Goal: Complete application form: Complete application form

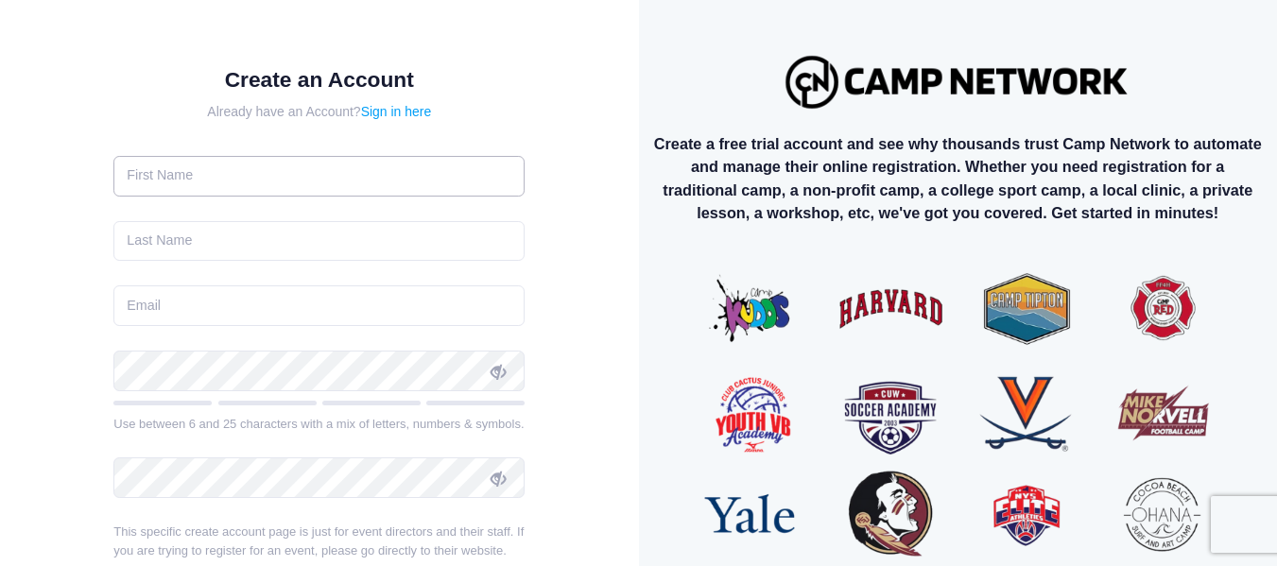
click at [290, 182] on input "text" at bounding box center [318, 176] width 411 height 41
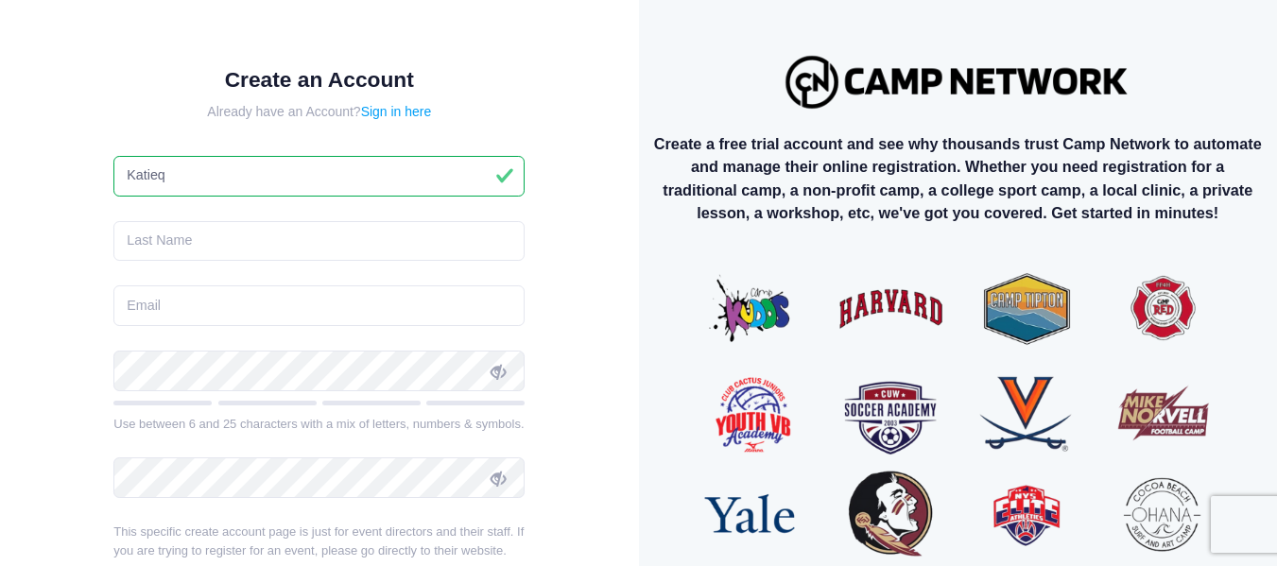
click at [307, 187] on input "Katieq" at bounding box center [318, 176] width 411 height 41
type input "[PERSON_NAME]"
click at [283, 242] on input "text" at bounding box center [318, 241] width 411 height 41
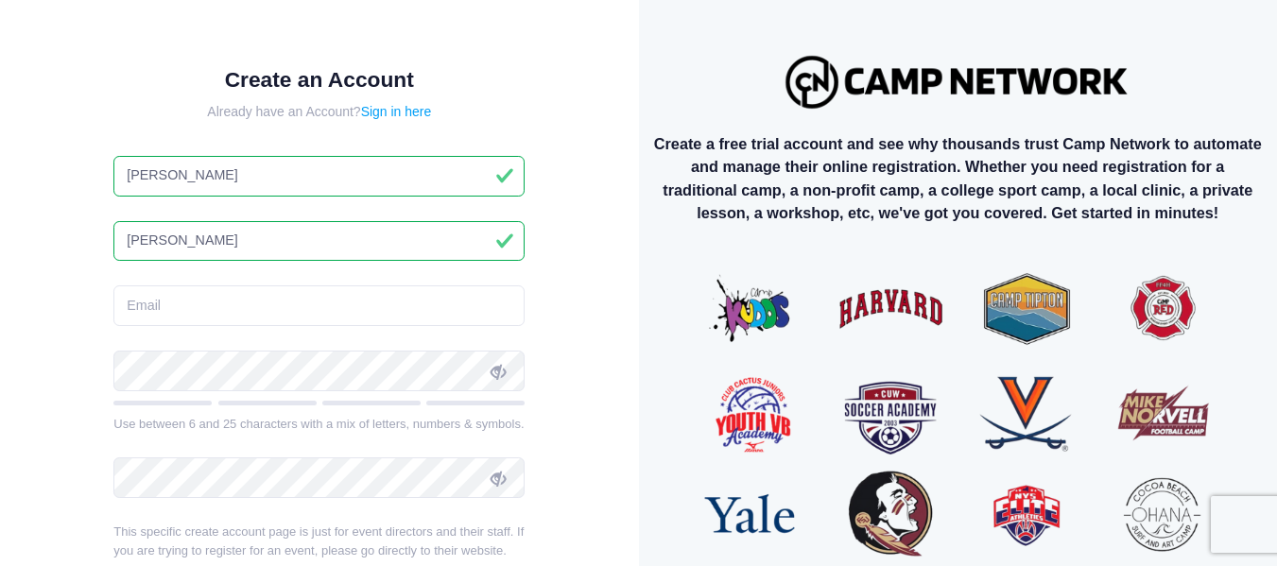
type input "[PERSON_NAME]"
click at [283, 307] on input "email" at bounding box center [318, 305] width 411 height 41
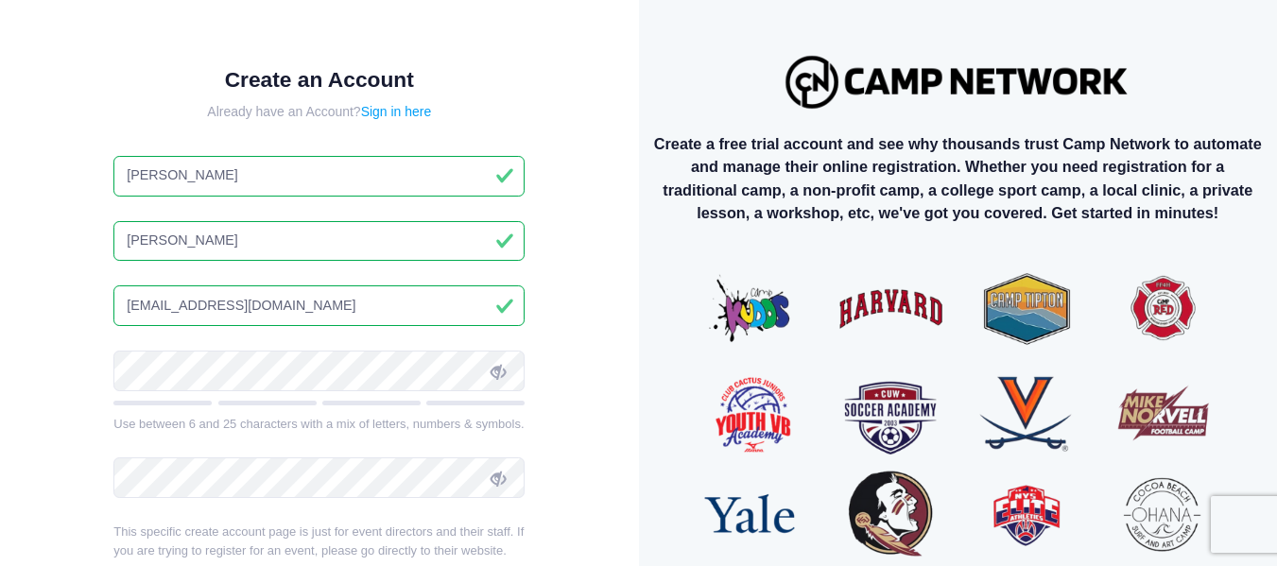
type input "[EMAIL_ADDRESS][DOMAIN_NAME]"
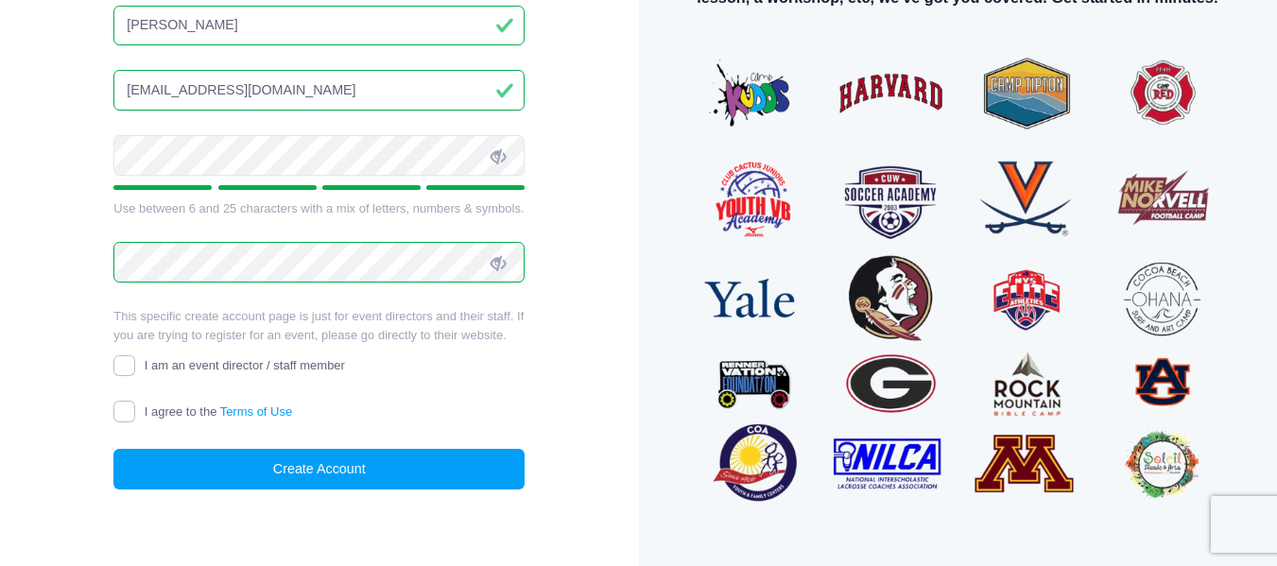
scroll to position [221, 0]
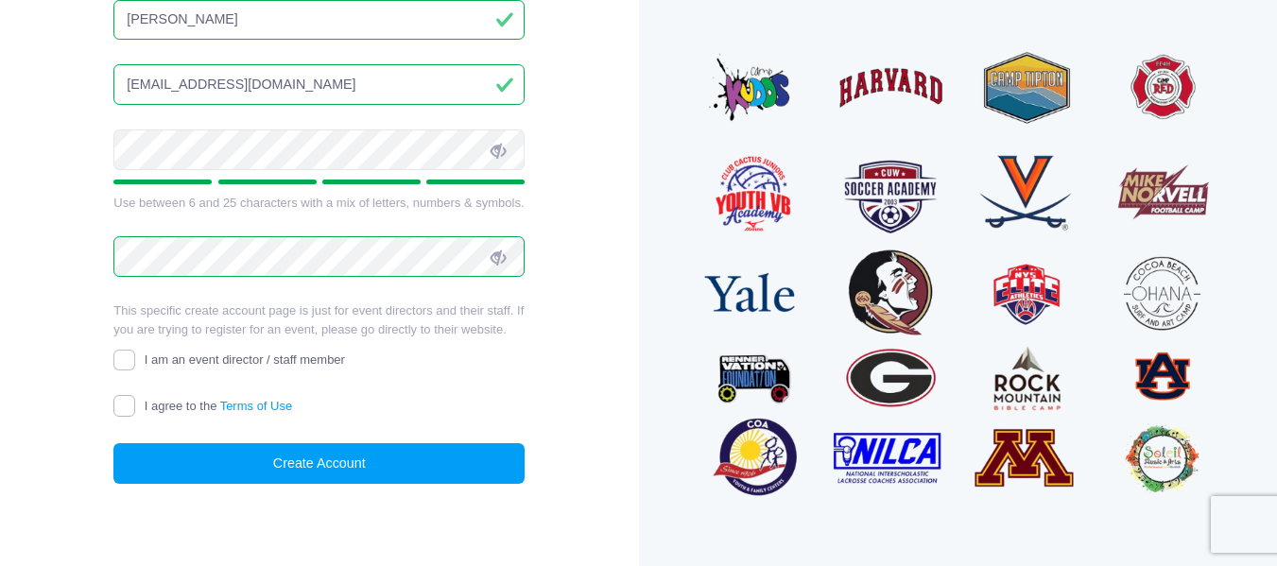
click at [122, 403] on input "I agree to the Terms of Use" at bounding box center [124, 406] width 22 height 22
checkbox input "true"
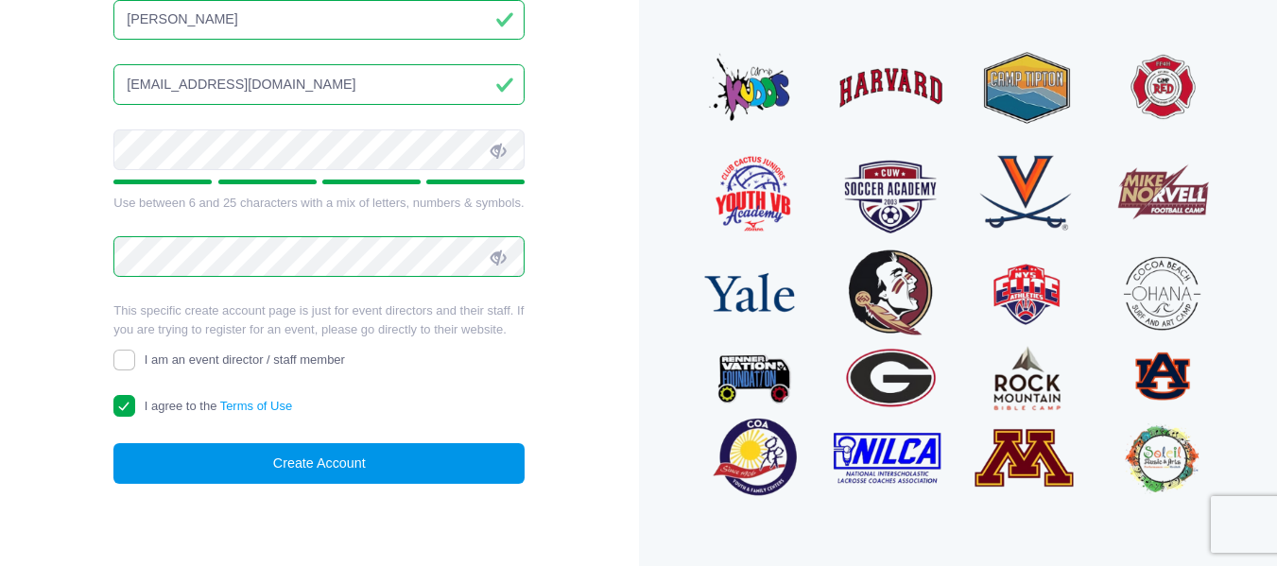
click at [200, 477] on button "Create Account" at bounding box center [318, 463] width 411 height 41
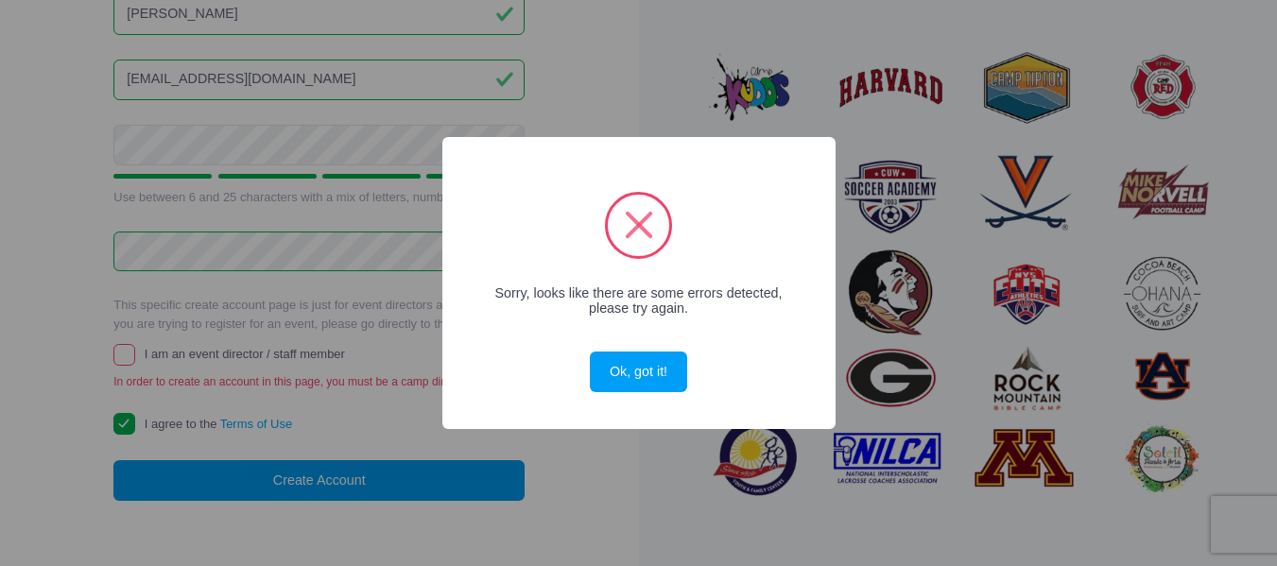
scroll to position [215, 0]
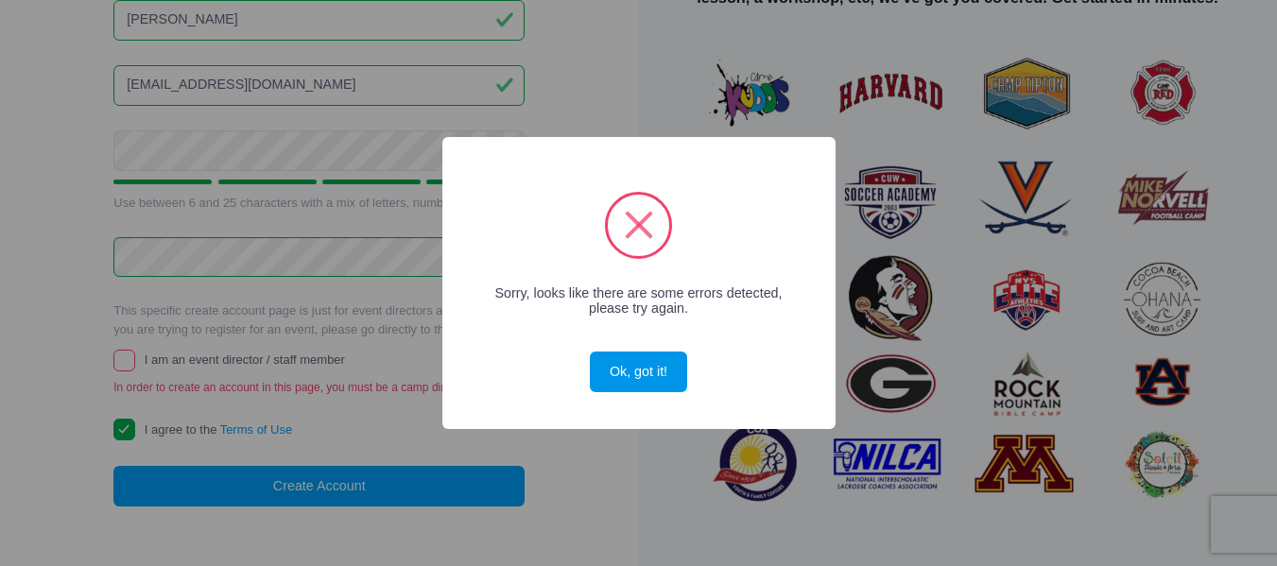
click at [641, 357] on button "Ok, got it!" at bounding box center [638, 372] width 96 height 41
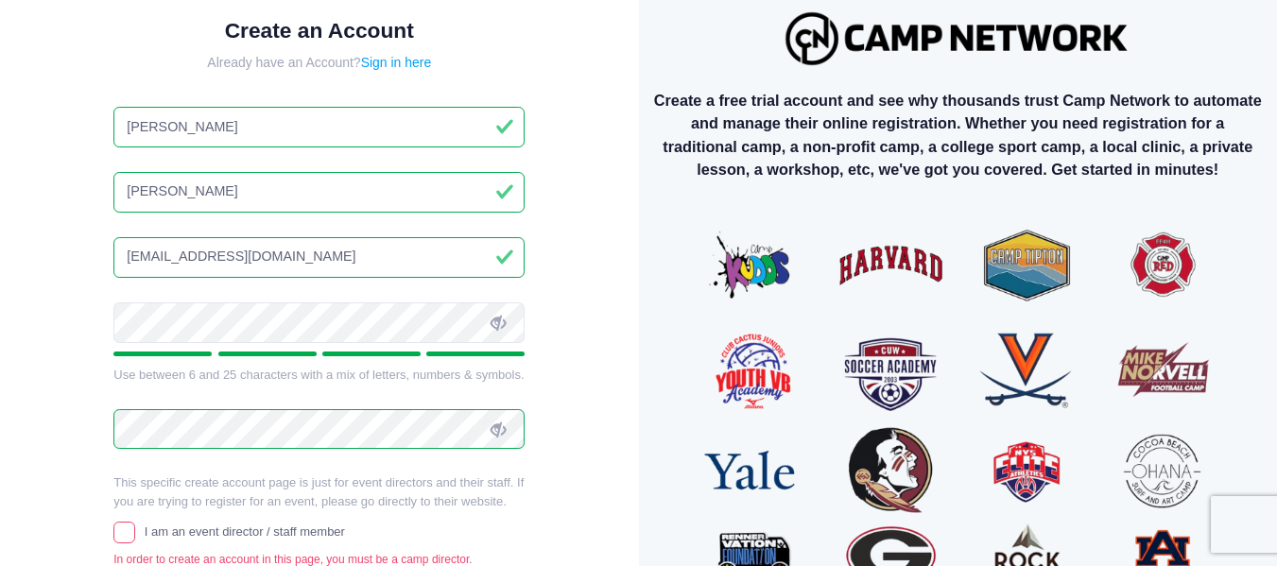
scroll to position [0, 0]
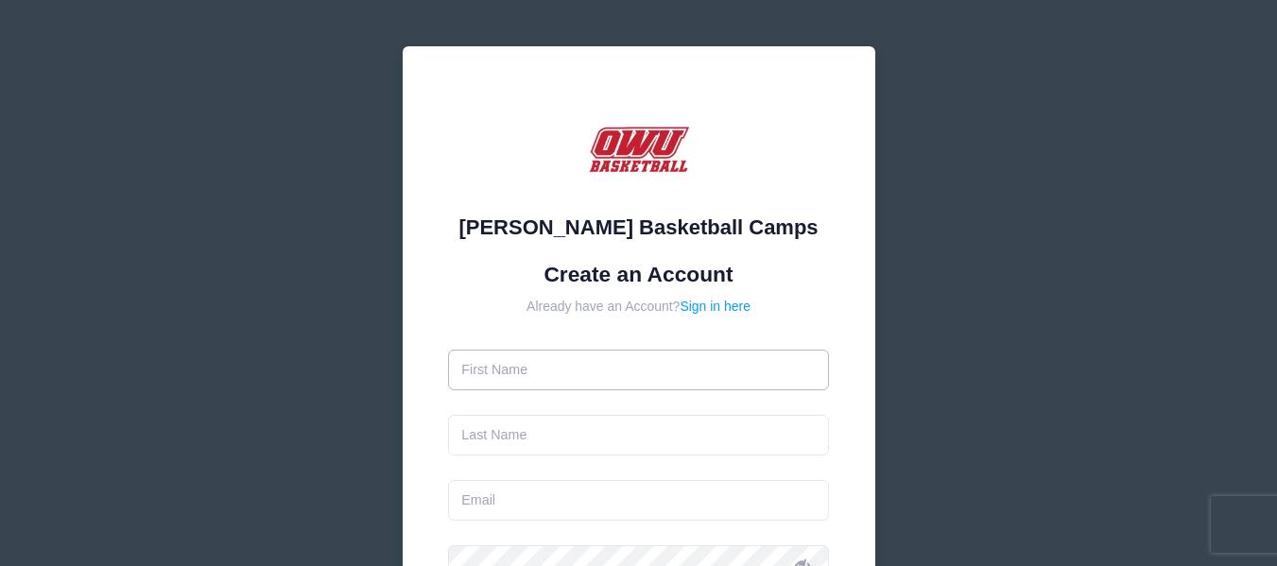
click at [636, 388] on input "text" at bounding box center [638, 370] width 381 height 41
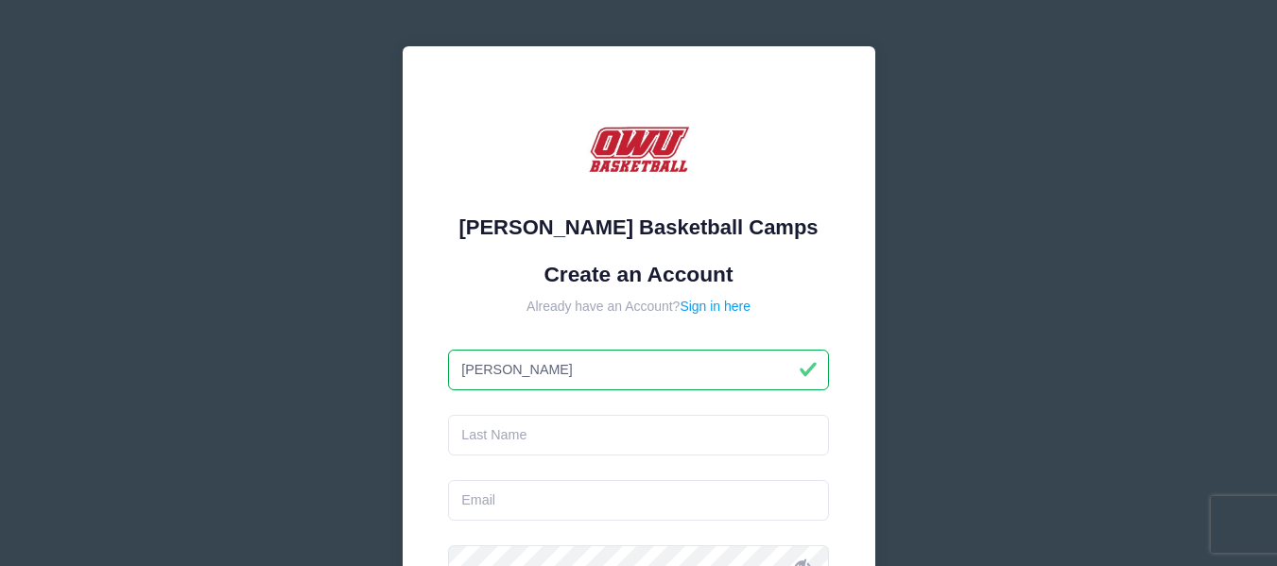
type input "[PERSON_NAME]"
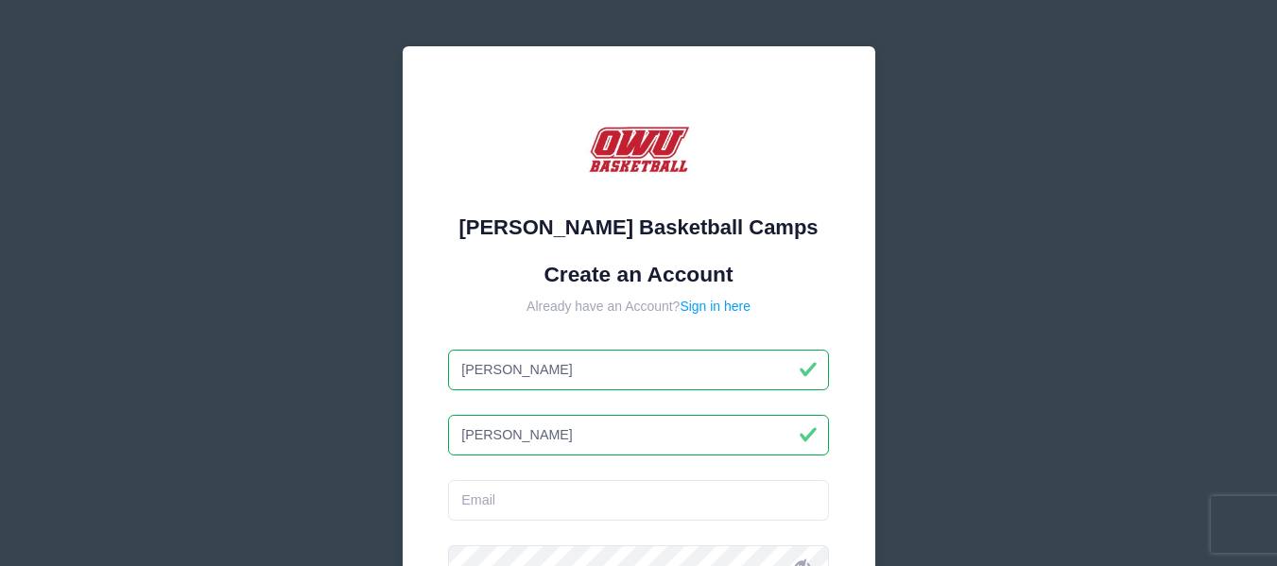
type input "[PERSON_NAME]"
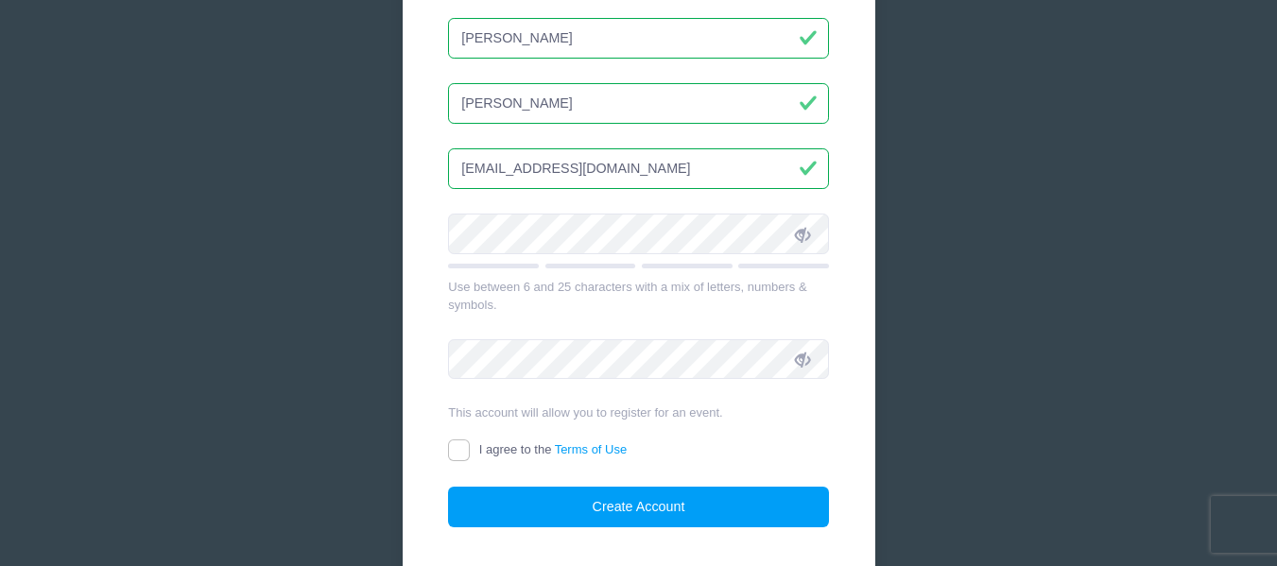
scroll to position [352, 0]
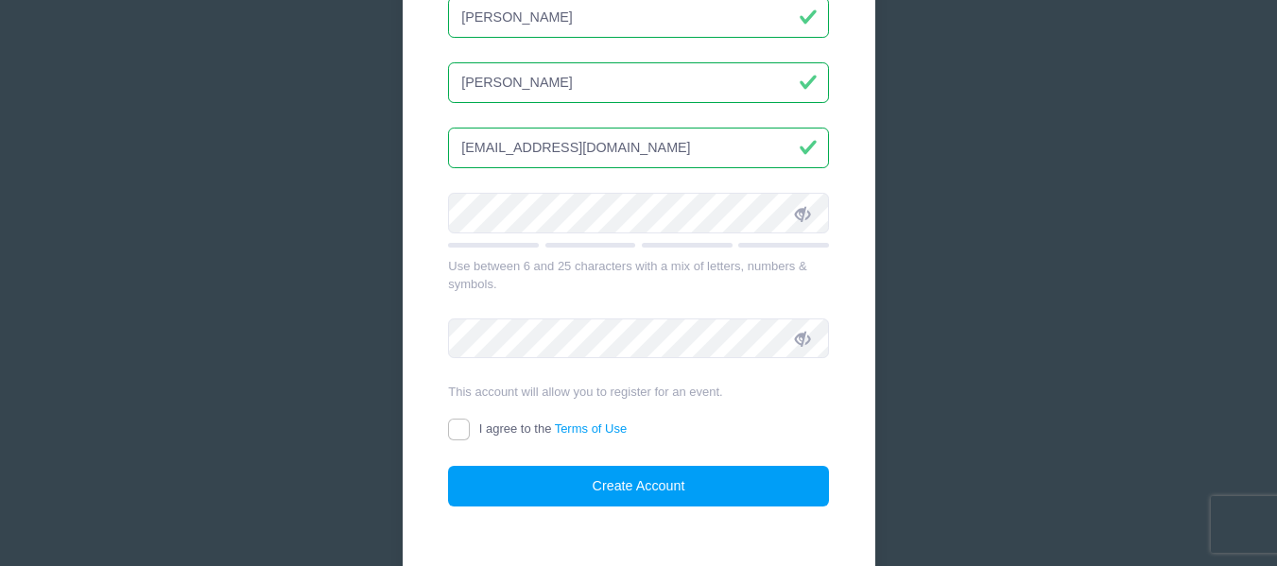
type input "[EMAIL_ADDRESS][DOMAIN_NAME]"
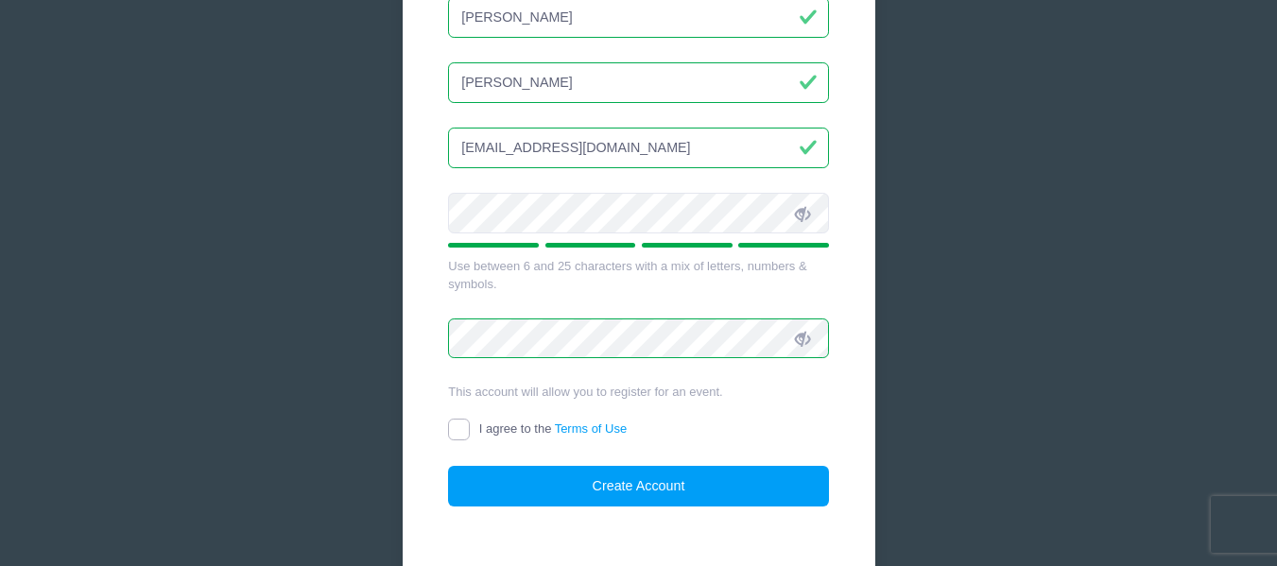
click at [450, 438] on input "I agree to the Terms of Use" at bounding box center [459, 430] width 22 height 22
checkbox input "true"
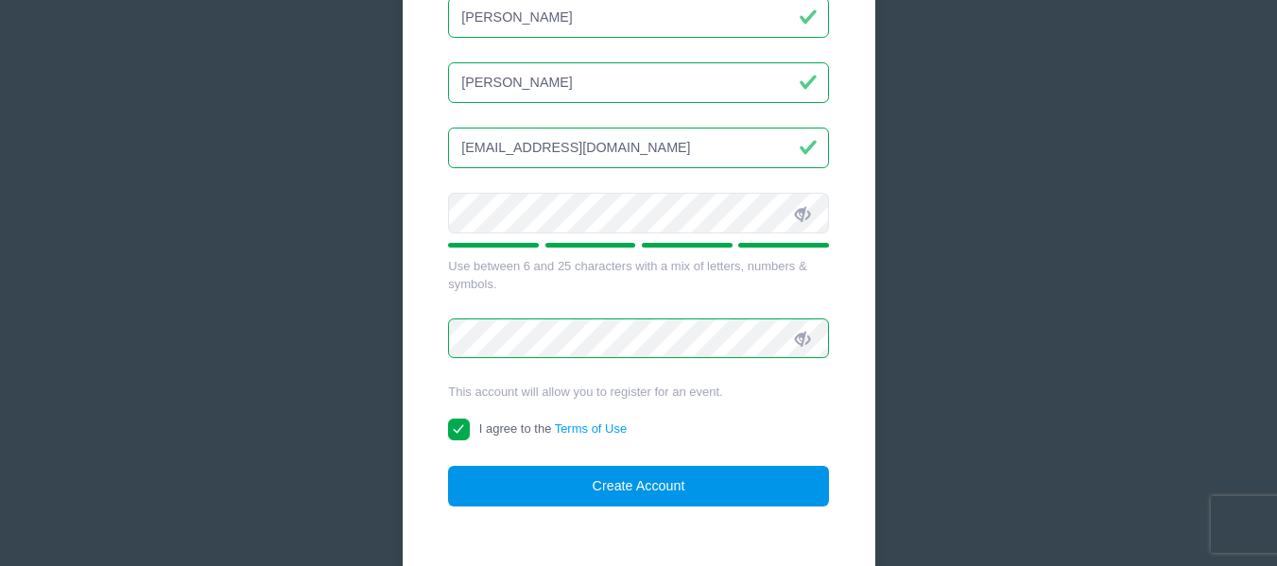
click at [541, 498] on button "Create Account" at bounding box center [638, 486] width 381 height 41
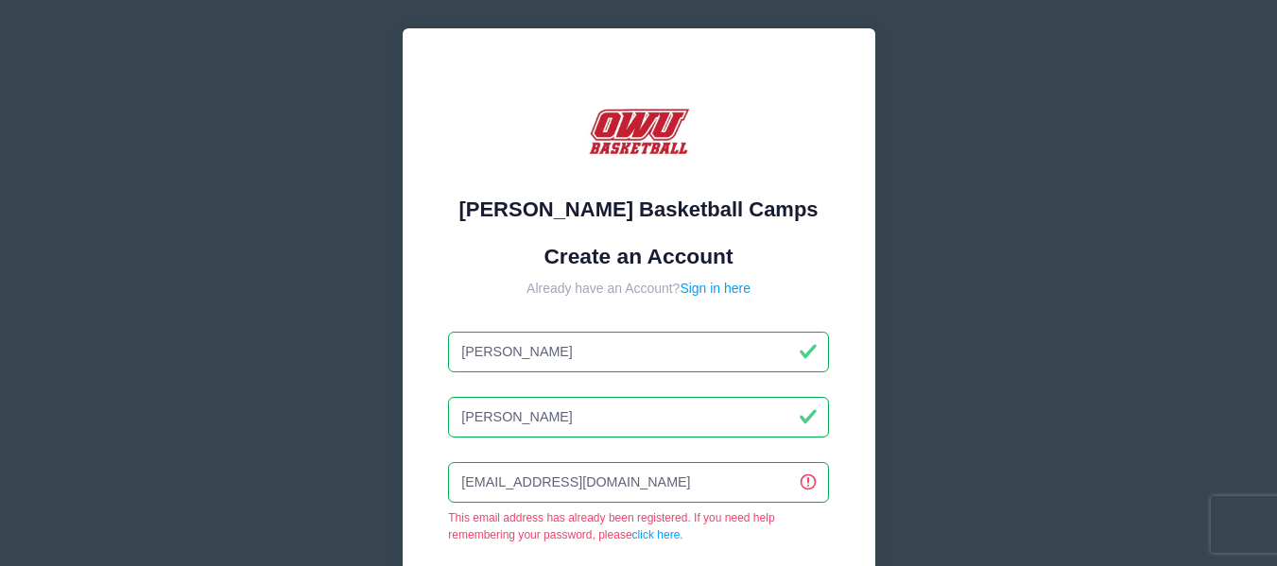
scroll to position [0, 0]
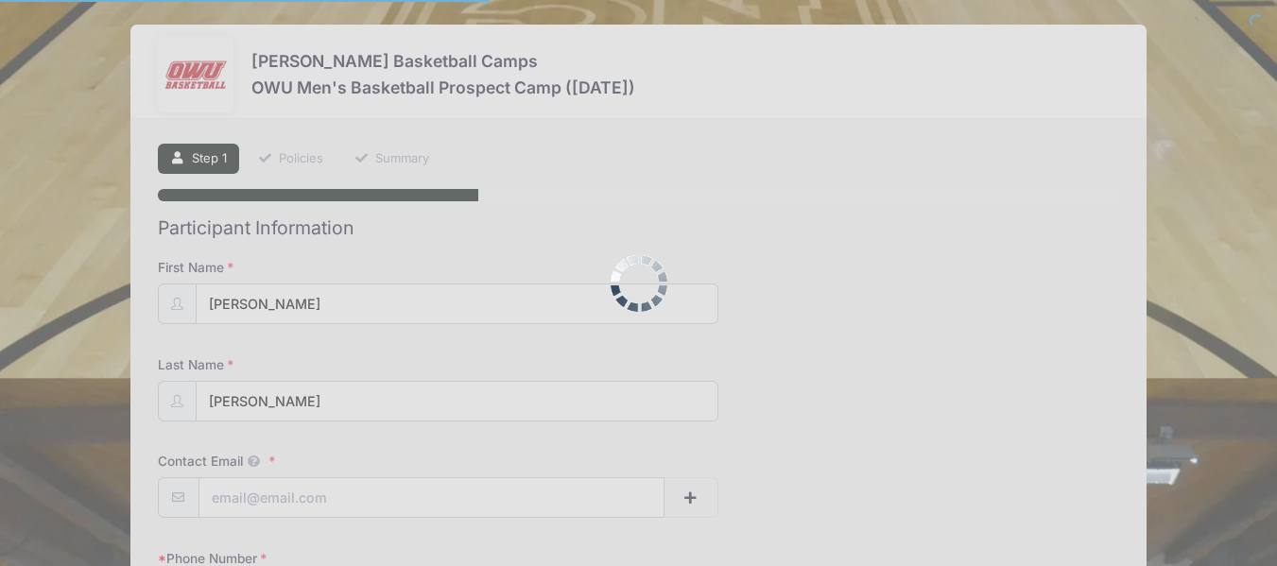
select select
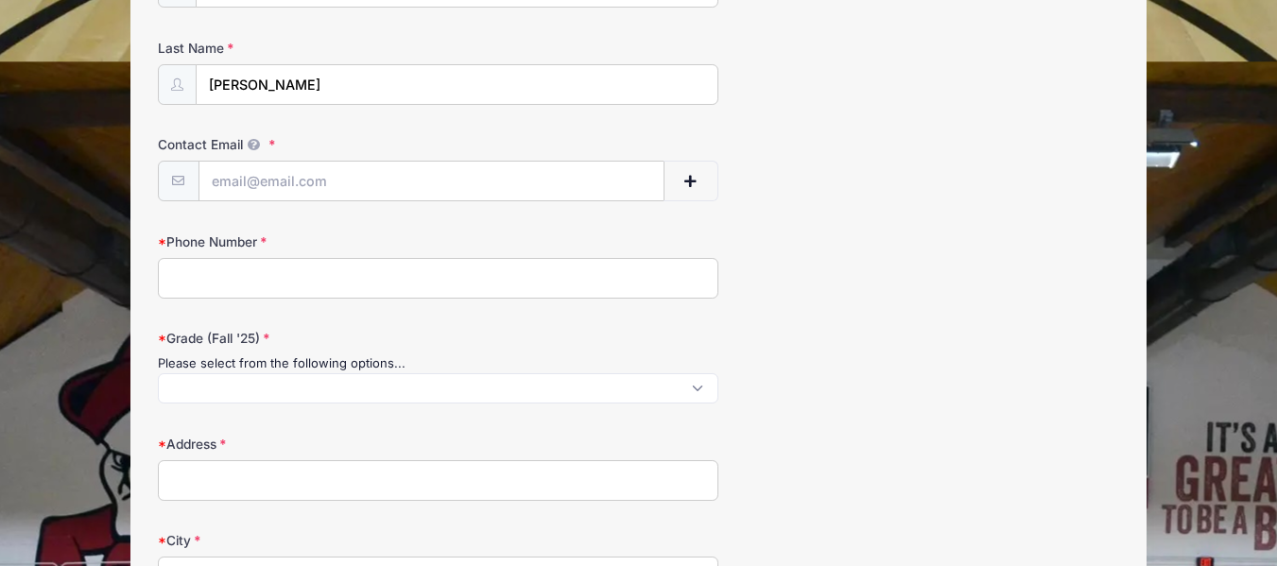
scroll to position [345, 0]
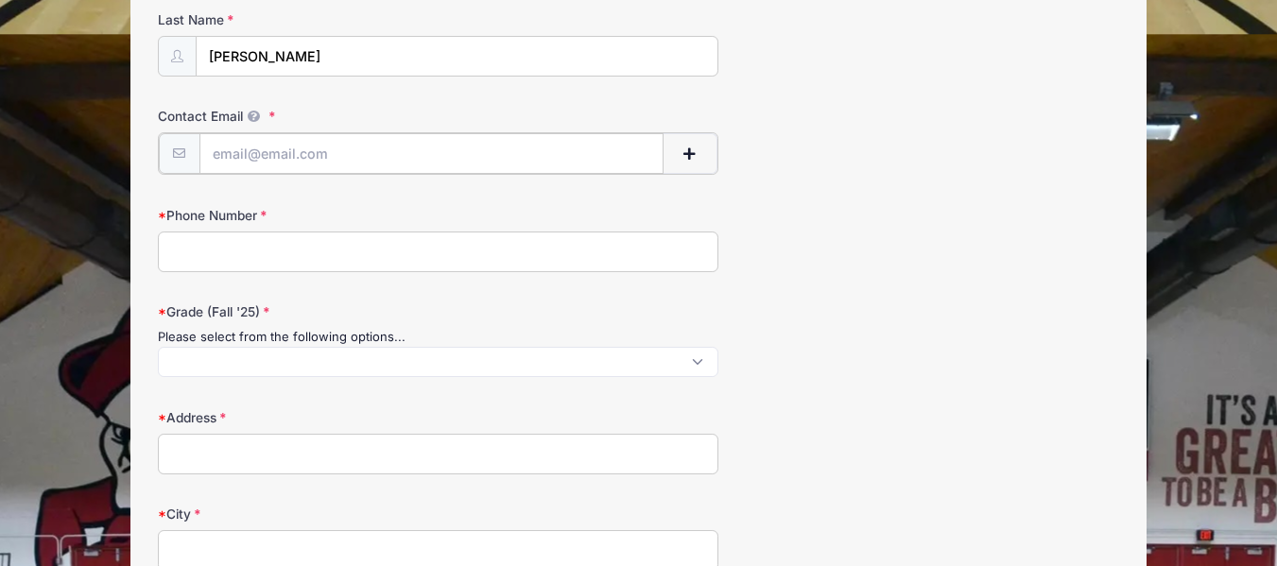
click at [343, 146] on input "Contact Email" at bounding box center [431, 153] width 464 height 41
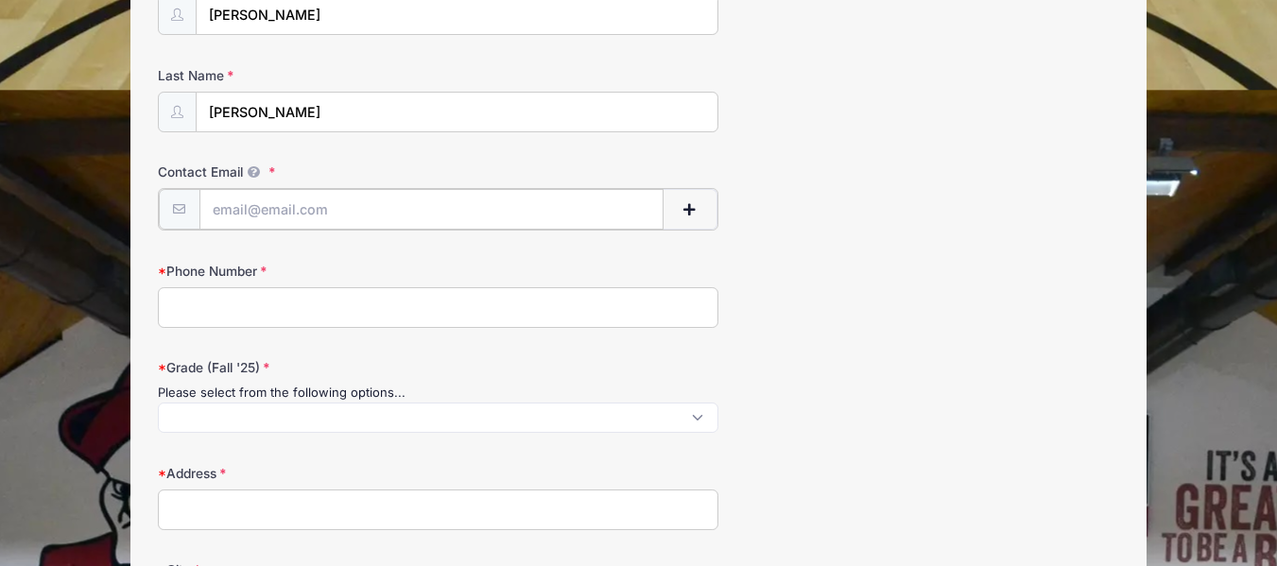
scroll to position [348, 0]
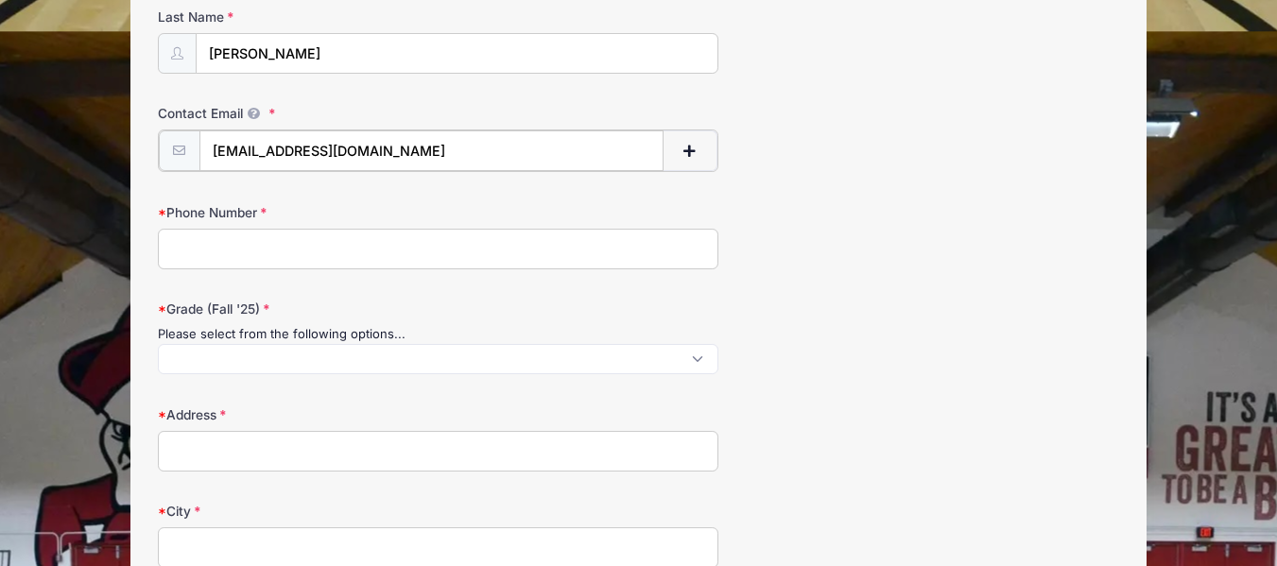
type input "bryancraig555@gmail.com"
click at [318, 249] on input "Phone Number" at bounding box center [438, 247] width 560 height 41
type input "7406044377"
click at [329, 362] on span at bounding box center [438, 357] width 560 height 30
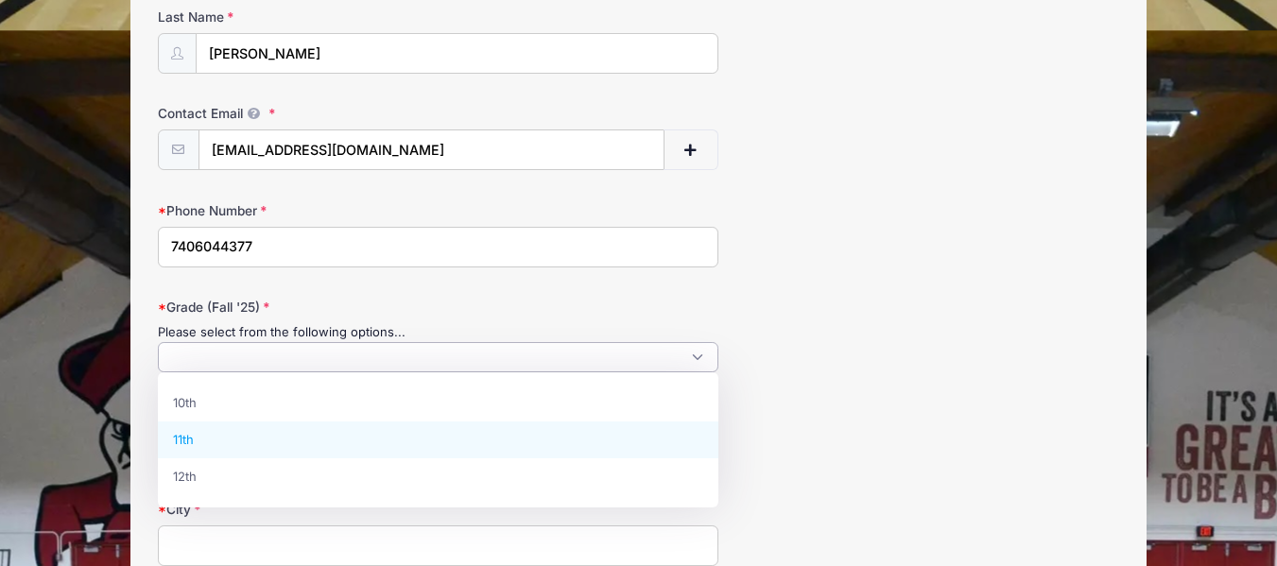
select select "11th"
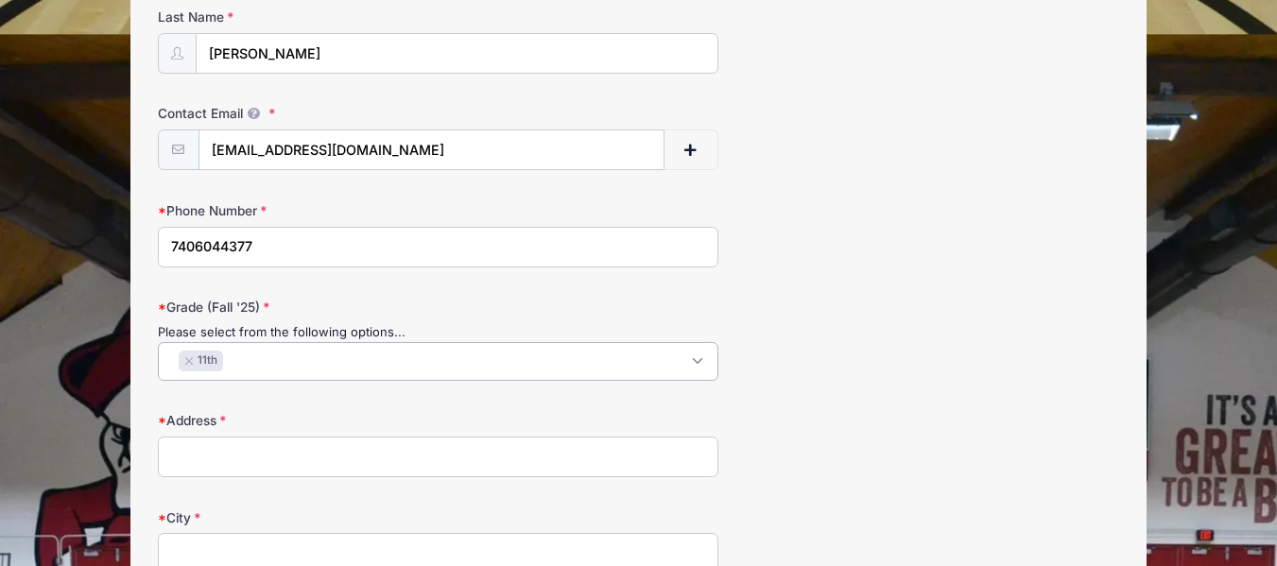
scroll to position [17, 0]
click at [336, 458] on input "Address" at bounding box center [438, 457] width 560 height 41
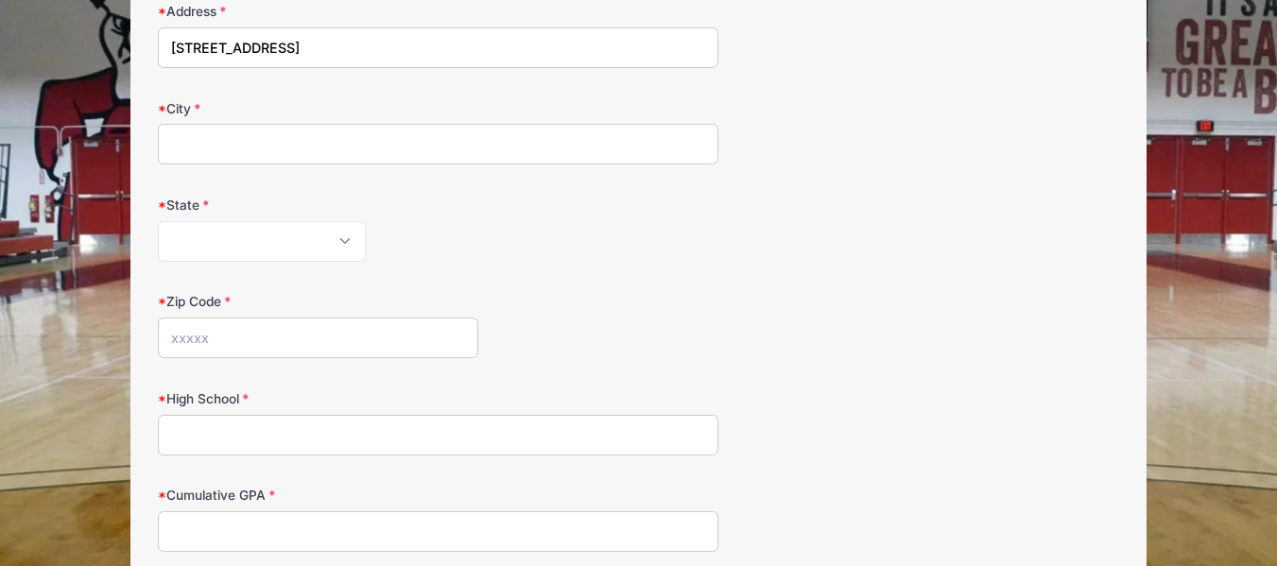
scroll to position [759, 0]
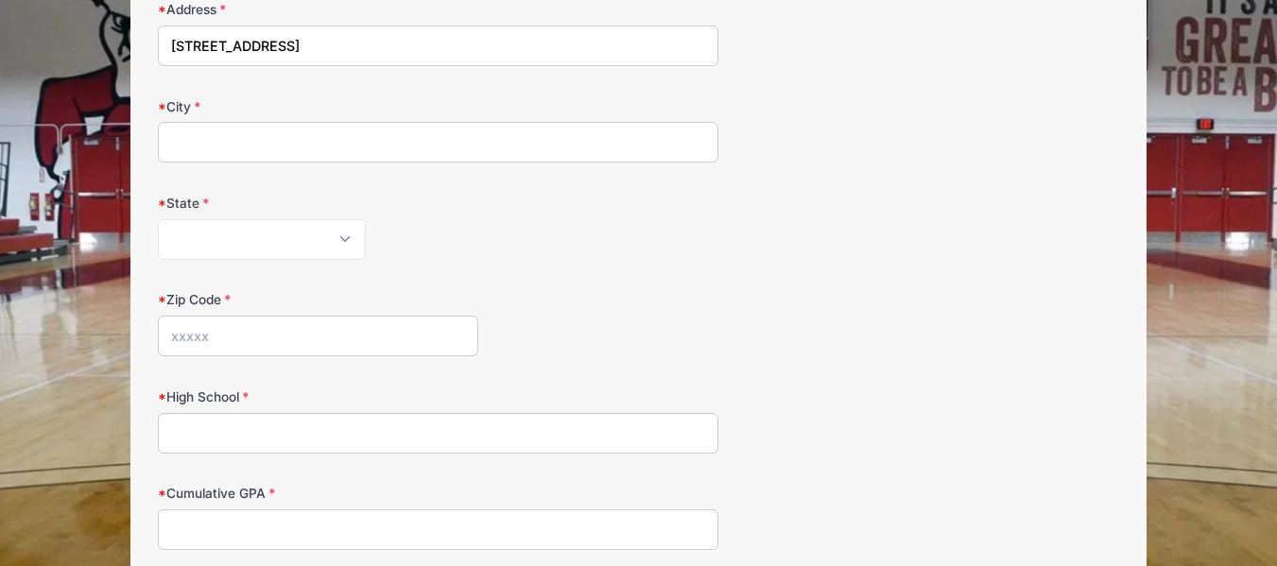
type input "16180 Clarks Run Rd"
click at [360, 163] on form "First Name Bryan Last Name Craig Contact Email bryancraig555@gmail.com Contact …" at bounding box center [638, 369] width 961 height 1741
click at [363, 145] on input "City" at bounding box center [438, 142] width 560 height 41
type input "Mount Sterling"
select select "OH"
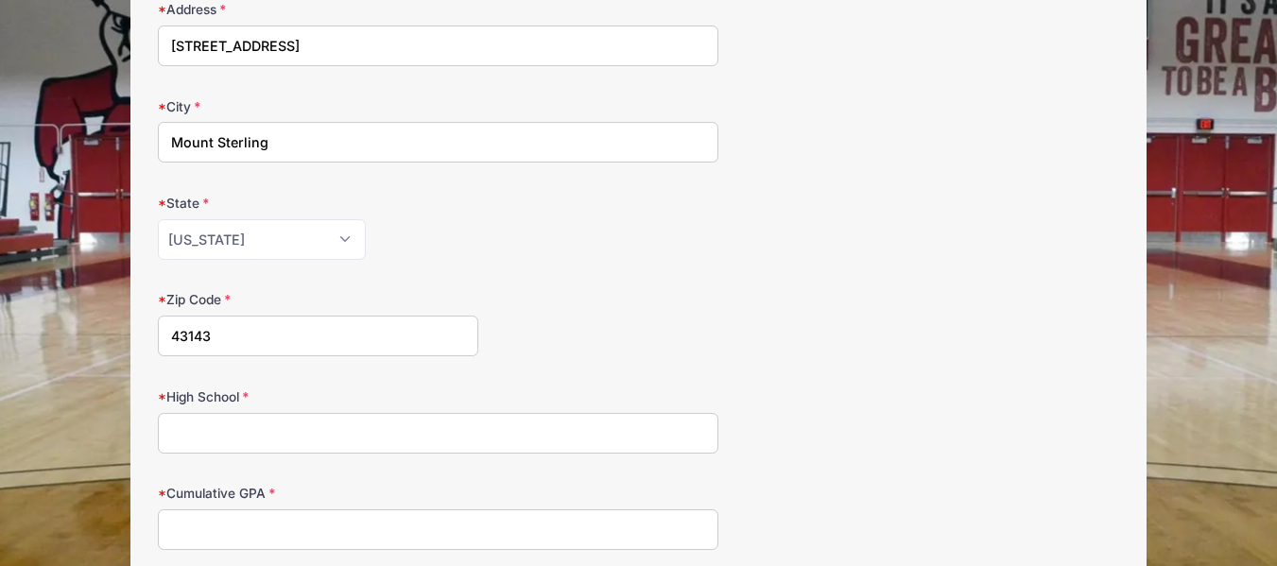
type input "43143"
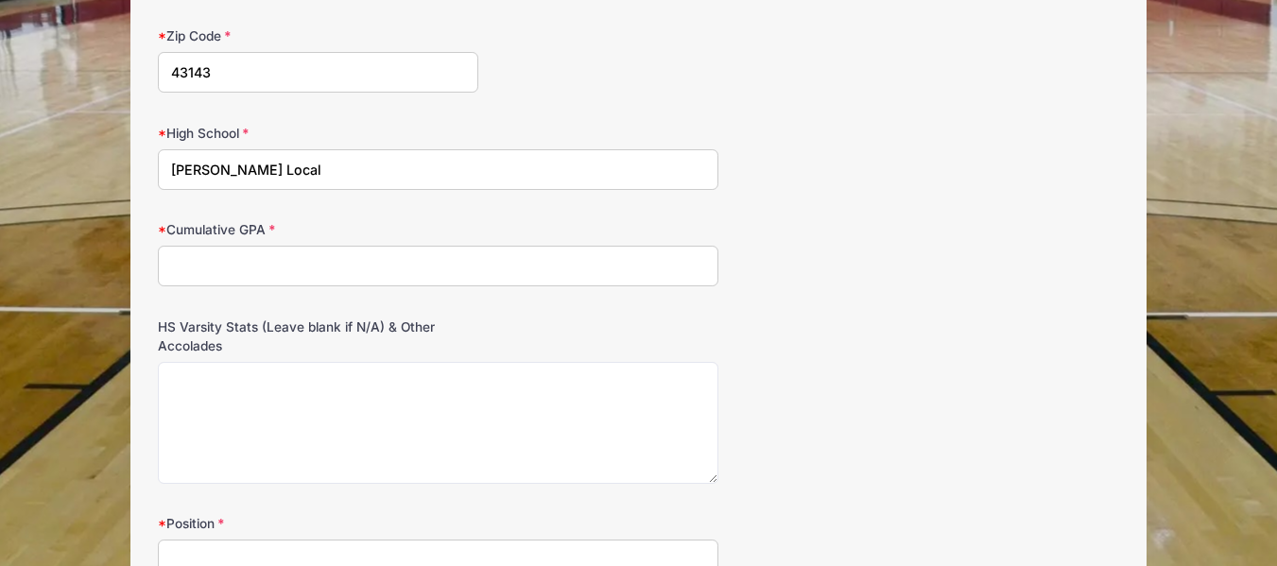
scroll to position [1030, 0]
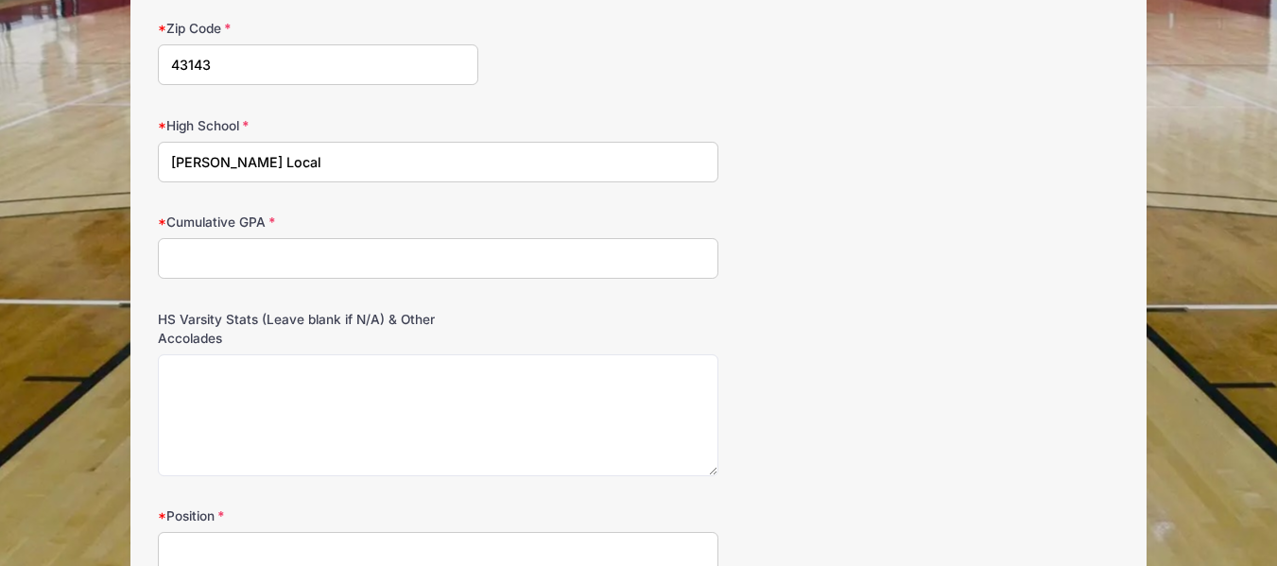
type input "Westfall Local"
click at [347, 247] on input "Cumulative GPA" at bounding box center [438, 258] width 560 height 41
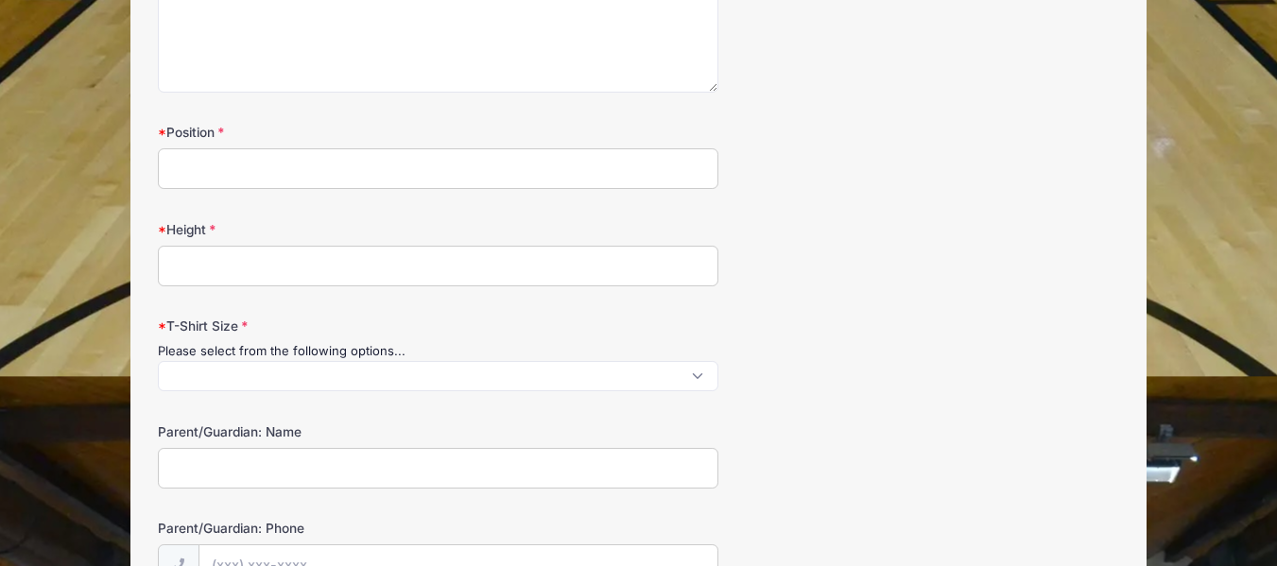
type input "2.211"
click at [266, 180] on input "Position" at bounding box center [438, 168] width 560 height 41
type input "Small Forward"
click at [255, 260] on input "Height" at bounding box center [438, 266] width 560 height 41
type input "6'4"
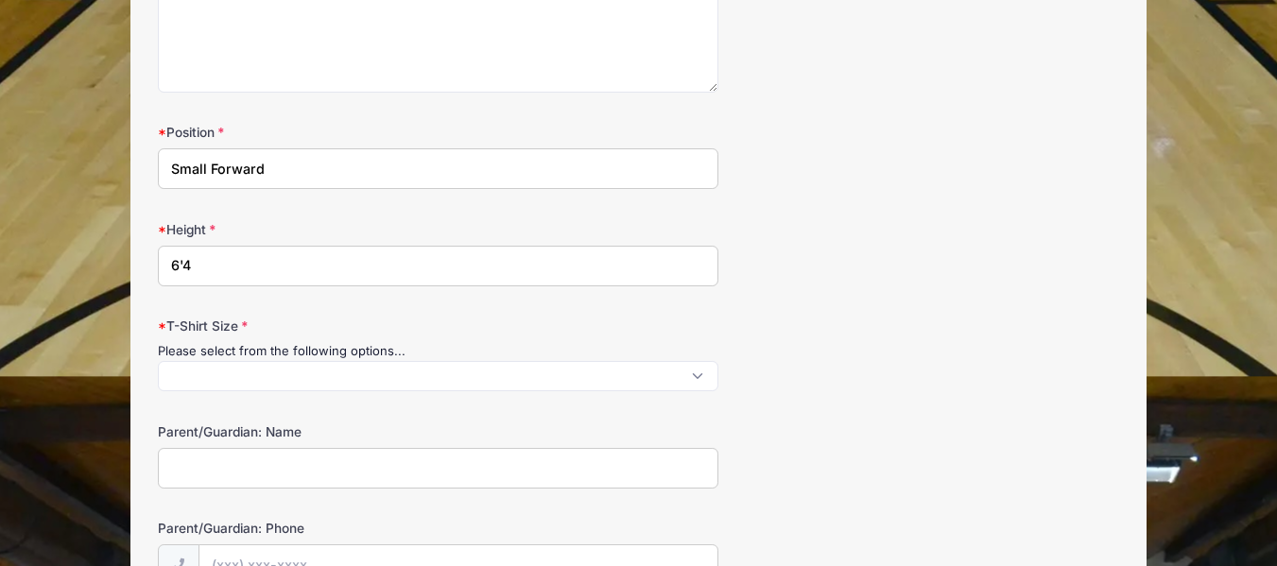
click at [282, 369] on span at bounding box center [438, 376] width 560 height 30
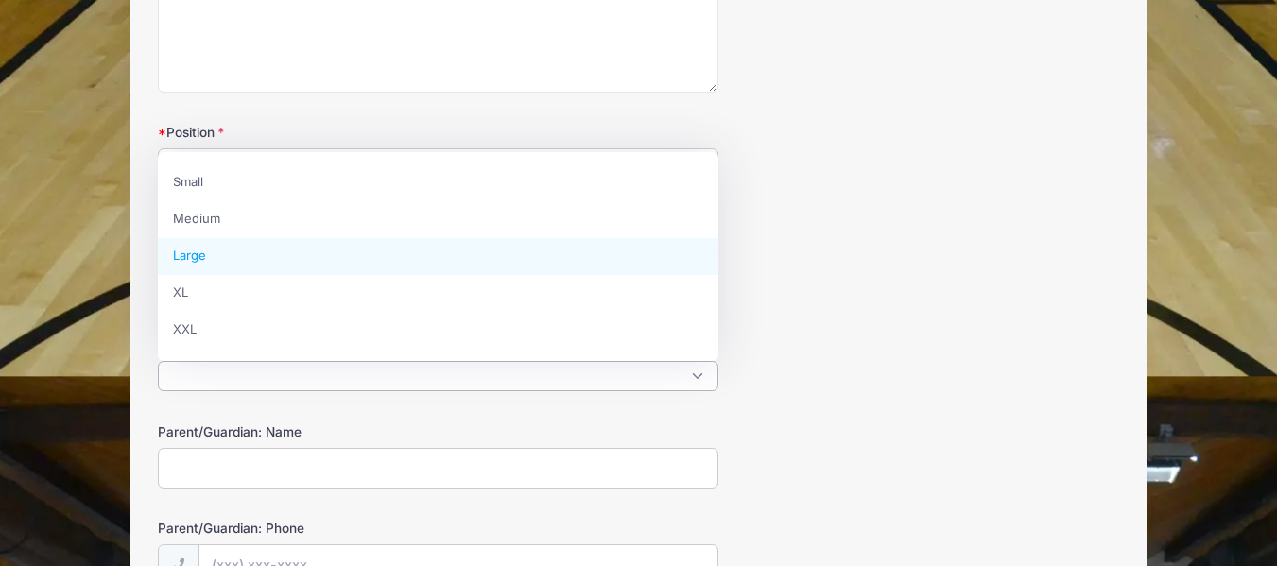
select select "Large"
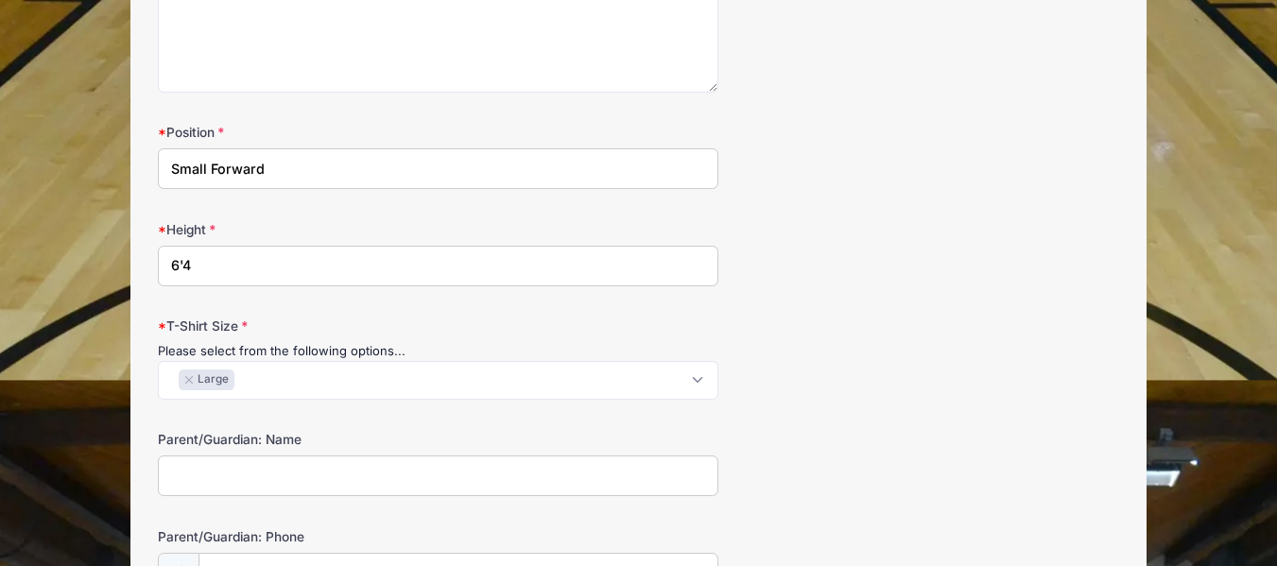
click at [289, 476] on input "Parent/Guardian: Name" at bounding box center [438, 475] width 560 height 41
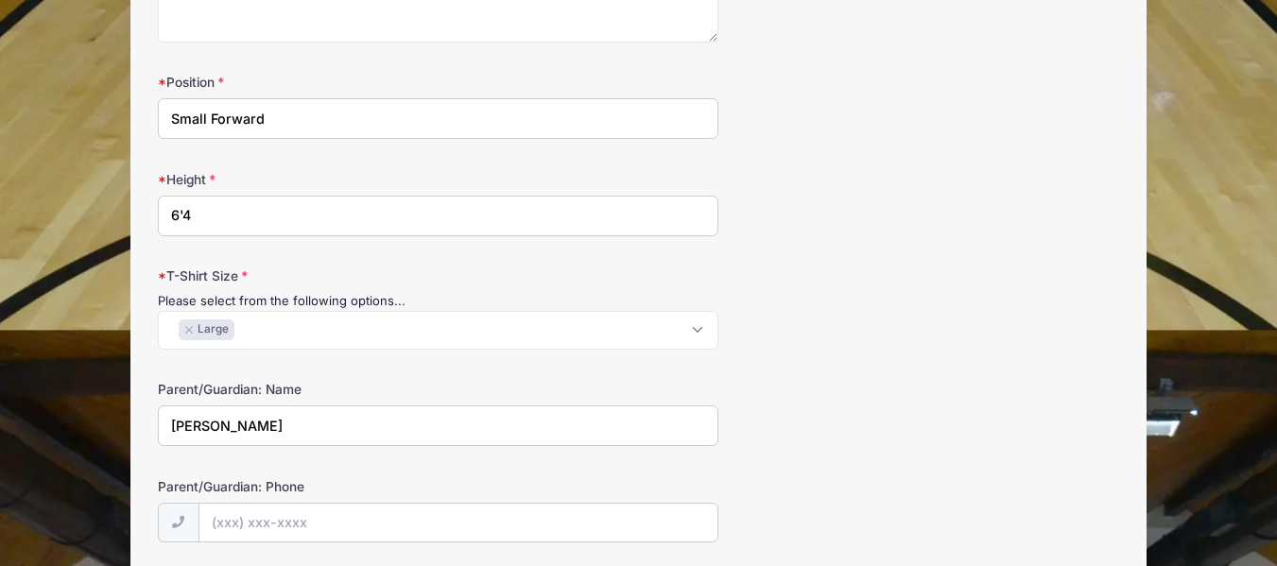
scroll to position [1614, 0]
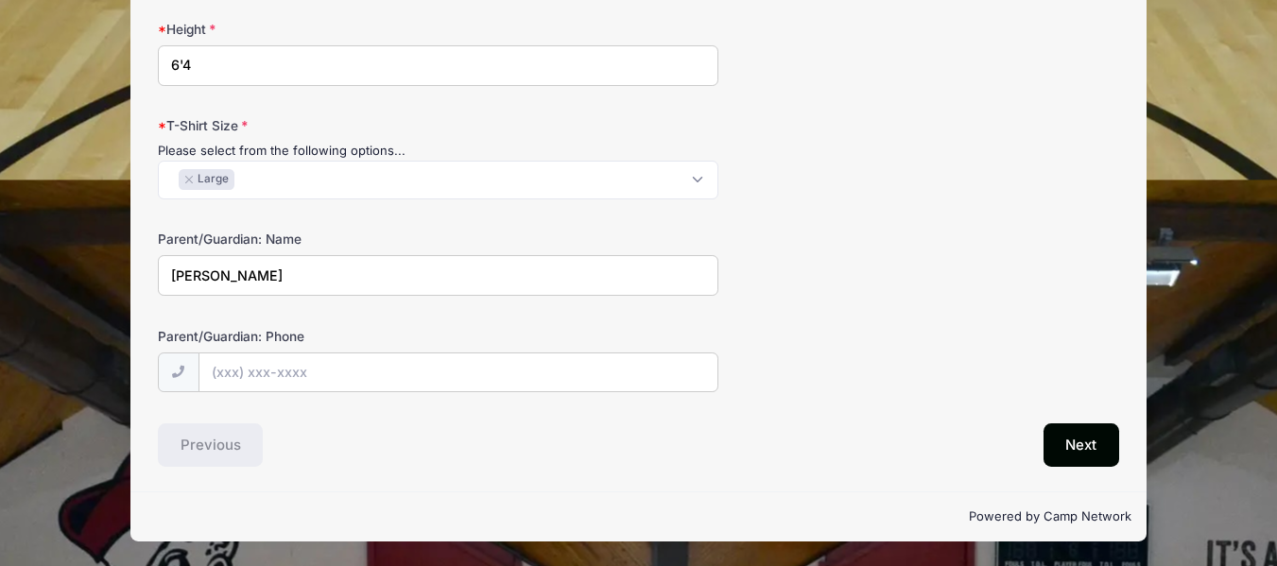
type input "Katie Craig"
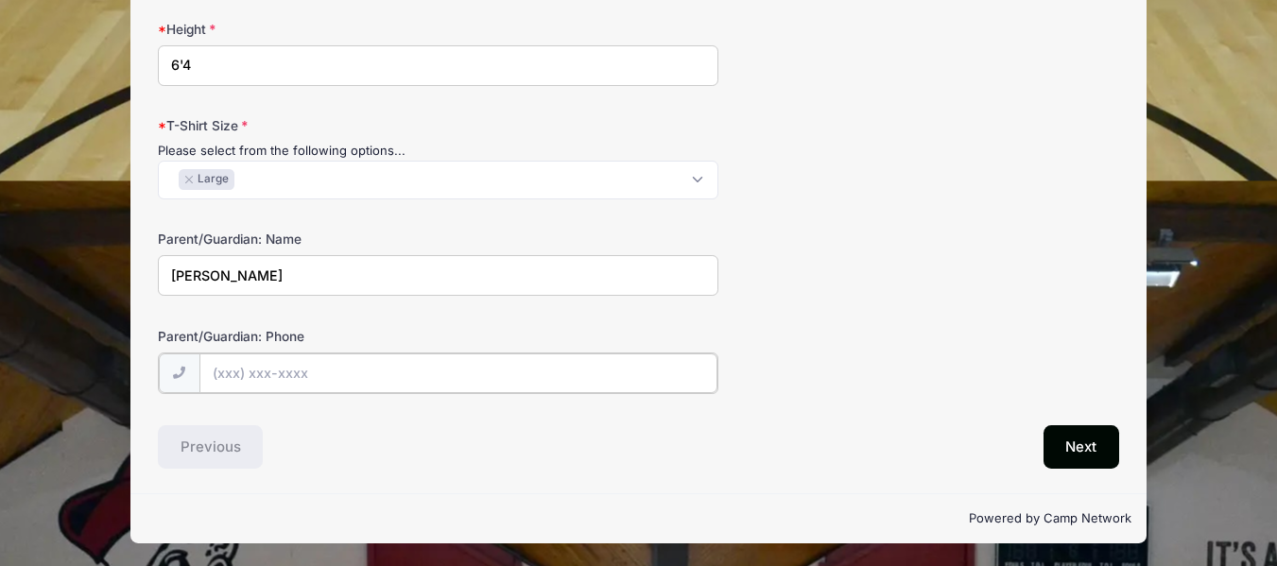
click at [328, 369] on input "Parent/Guardian: Phone" at bounding box center [458, 373] width 518 height 41
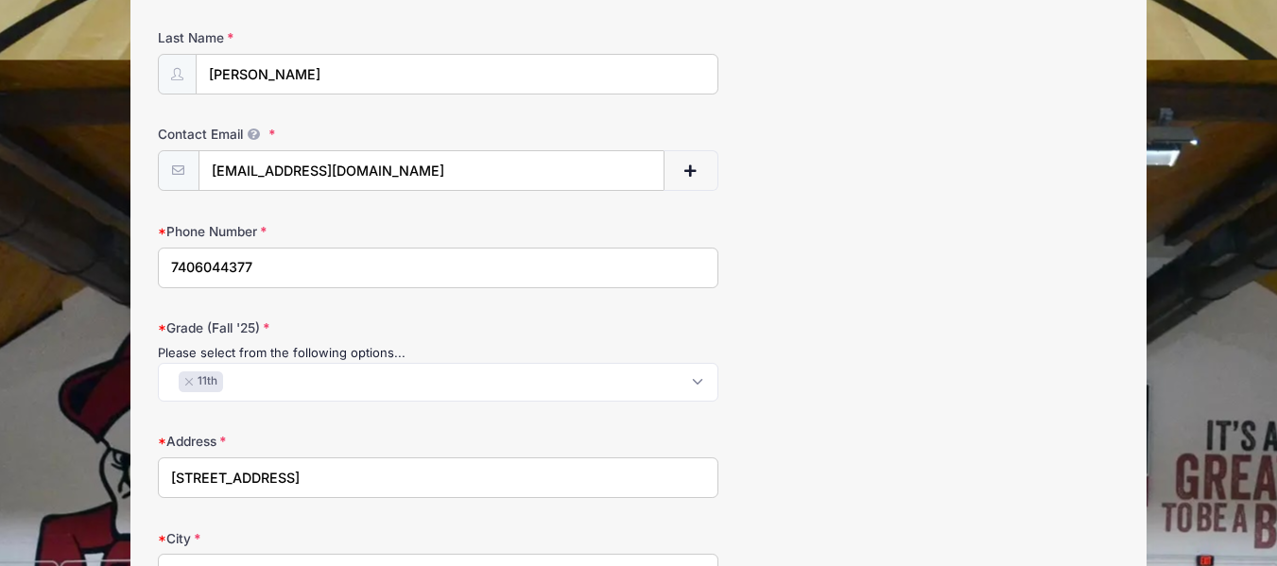
scroll to position [339, 0]
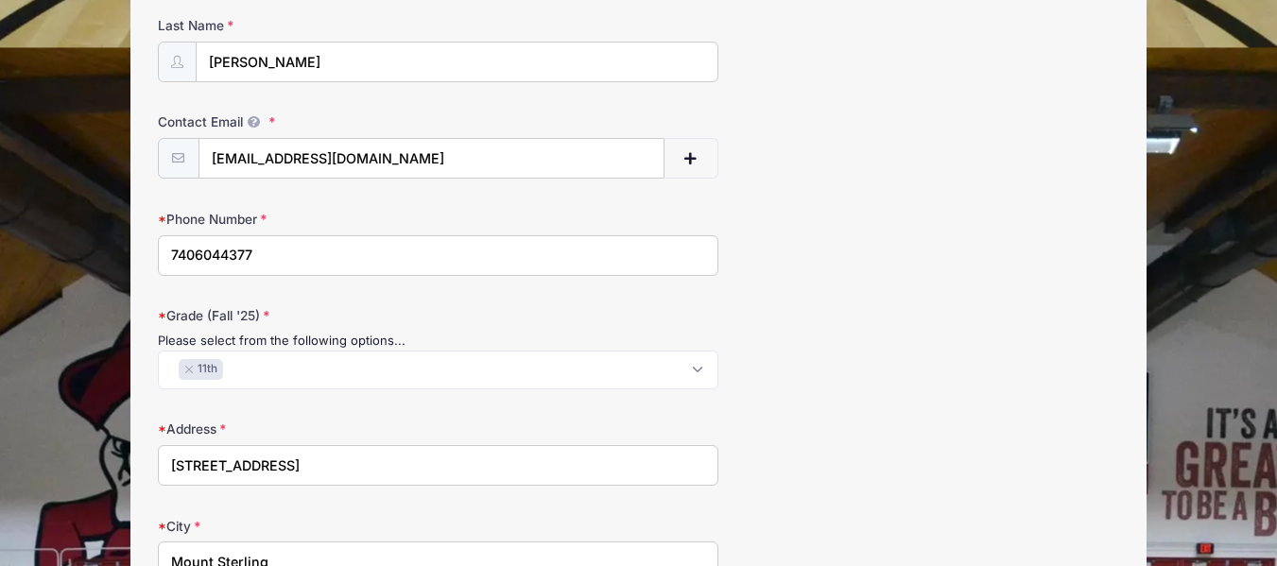
type input "(740) 497-3082"
click at [197, 258] on input "7406044377" at bounding box center [438, 255] width 560 height 41
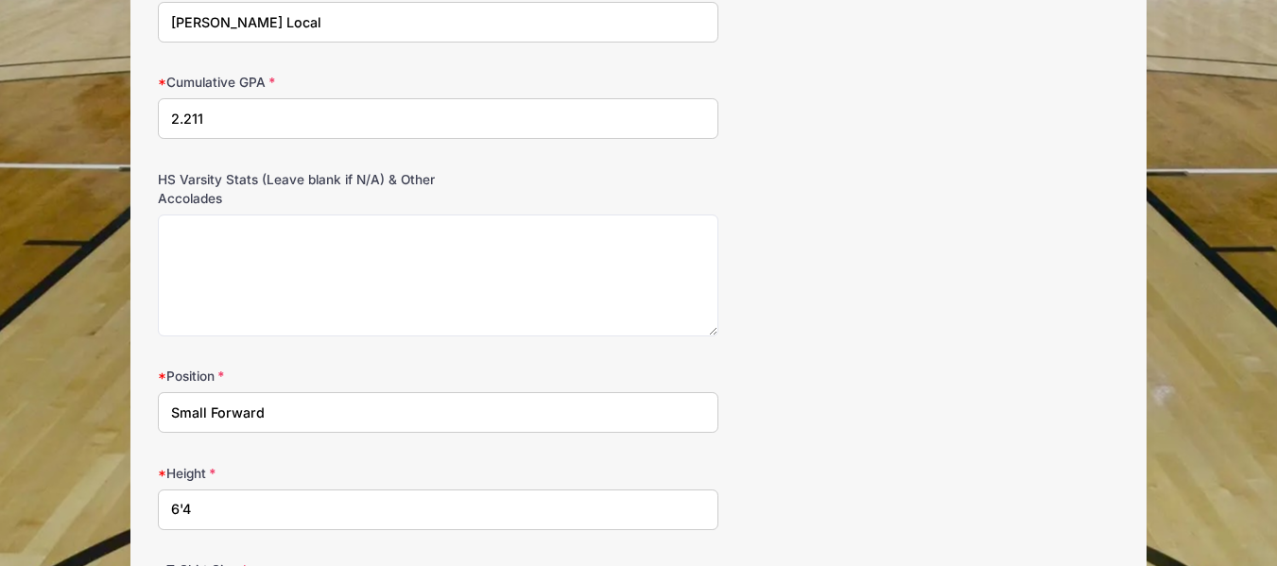
scroll to position [1160, 0]
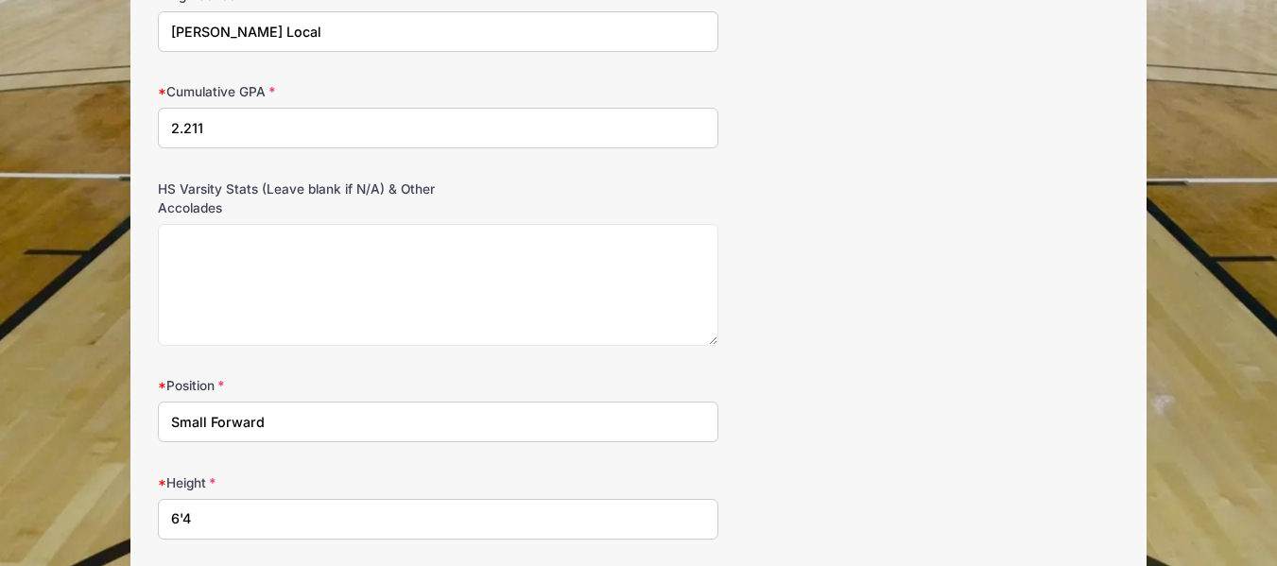
type input "(740)604-4377"
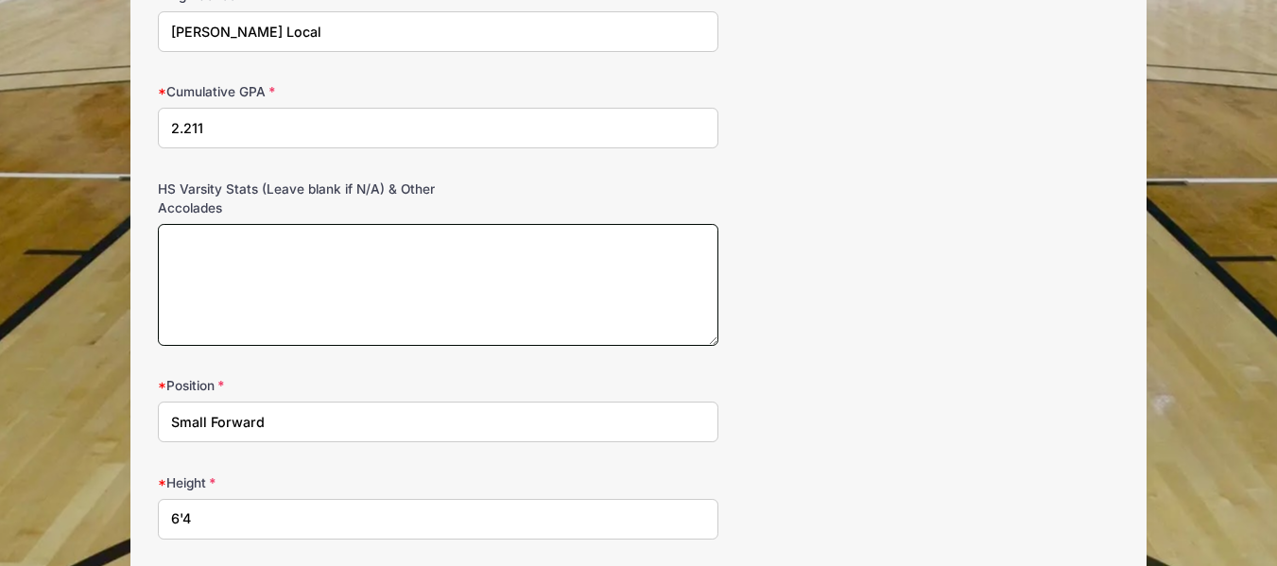
click at [197, 258] on textarea "HS Varsity Stats (Leave blank if N/A) & Other Accolades" at bounding box center [438, 285] width 560 height 122
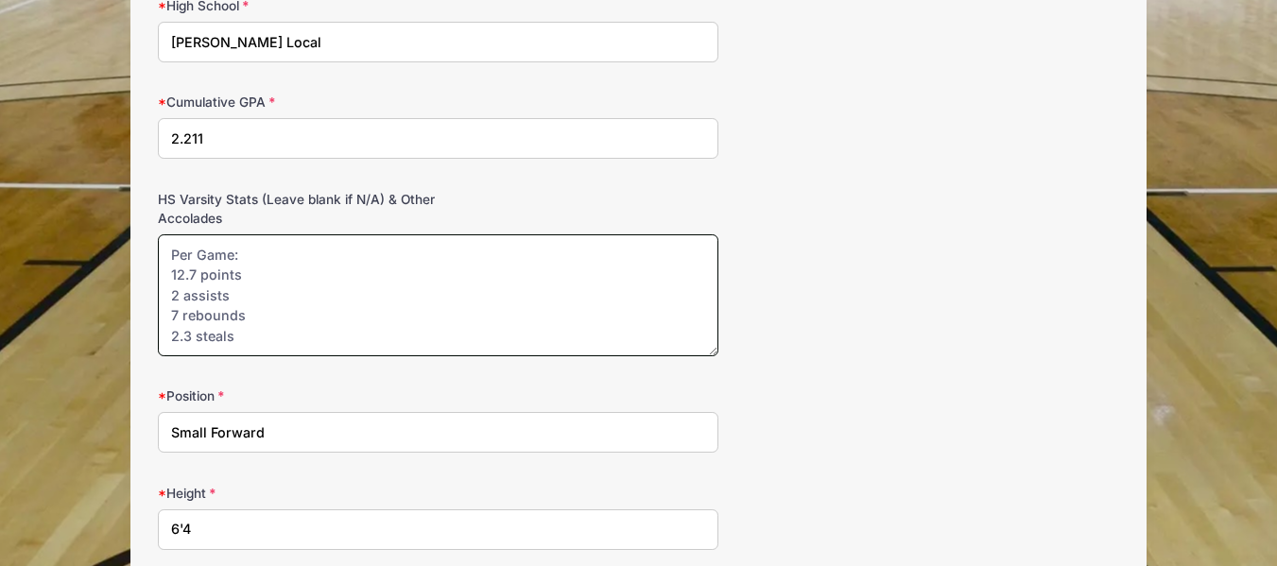
scroll to position [9, 0]
type textarea "Per Game: 12.7 points 2 assists 7 rebounds 2.3 steals 1.5 blocks"
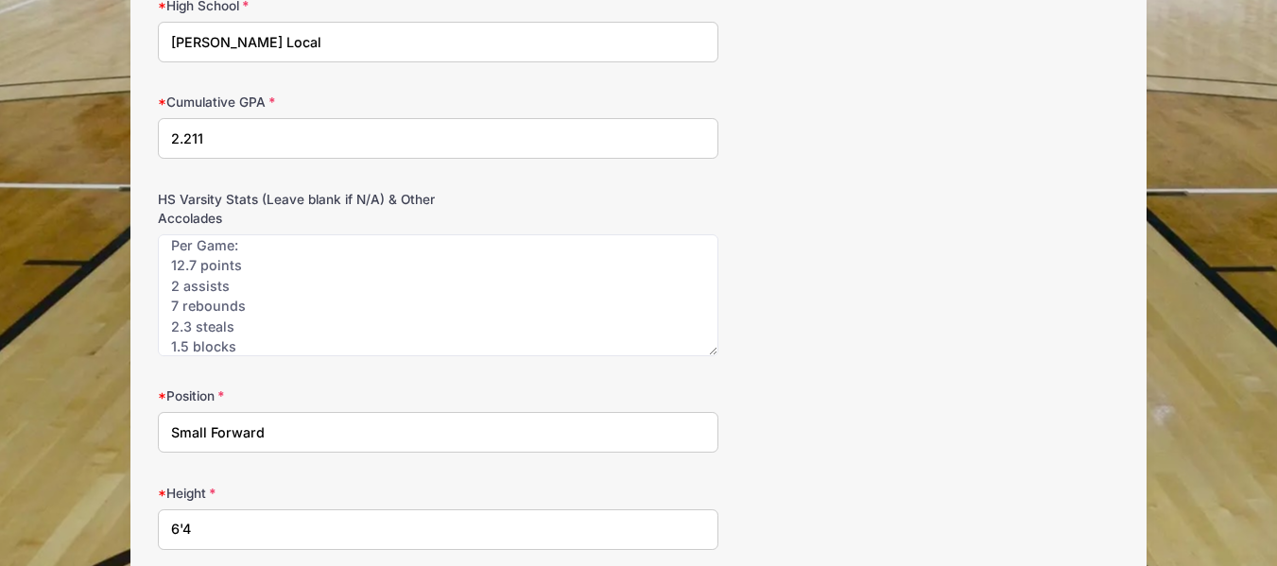
click at [782, 389] on div "Position Small Forward" at bounding box center [638, 419] width 961 height 66
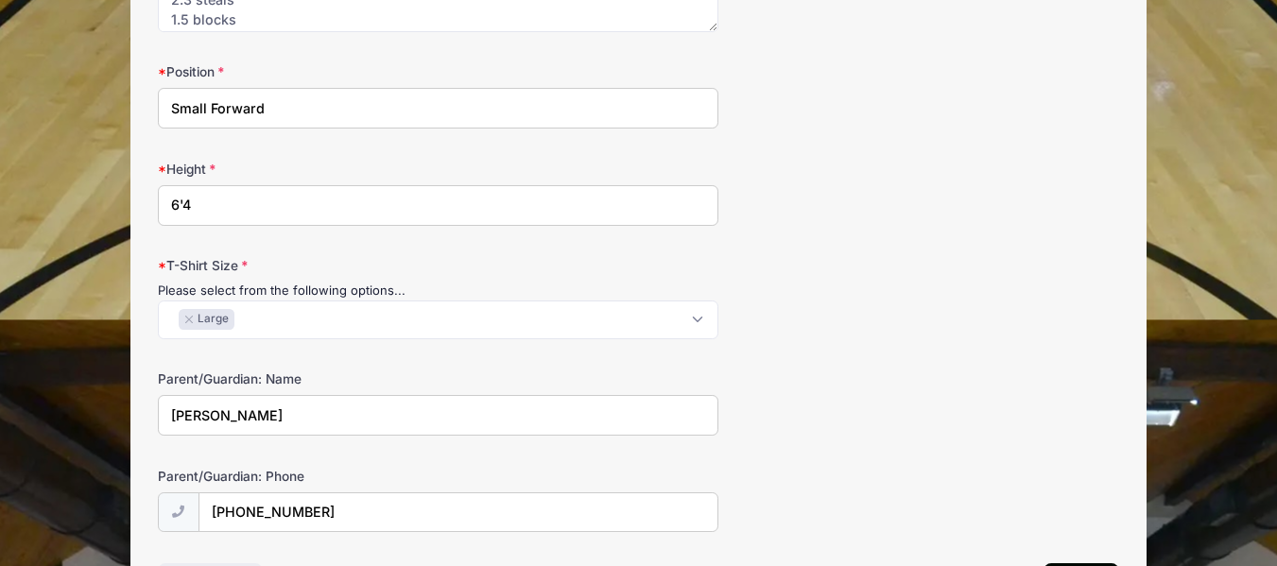
scroll to position [1614, 0]
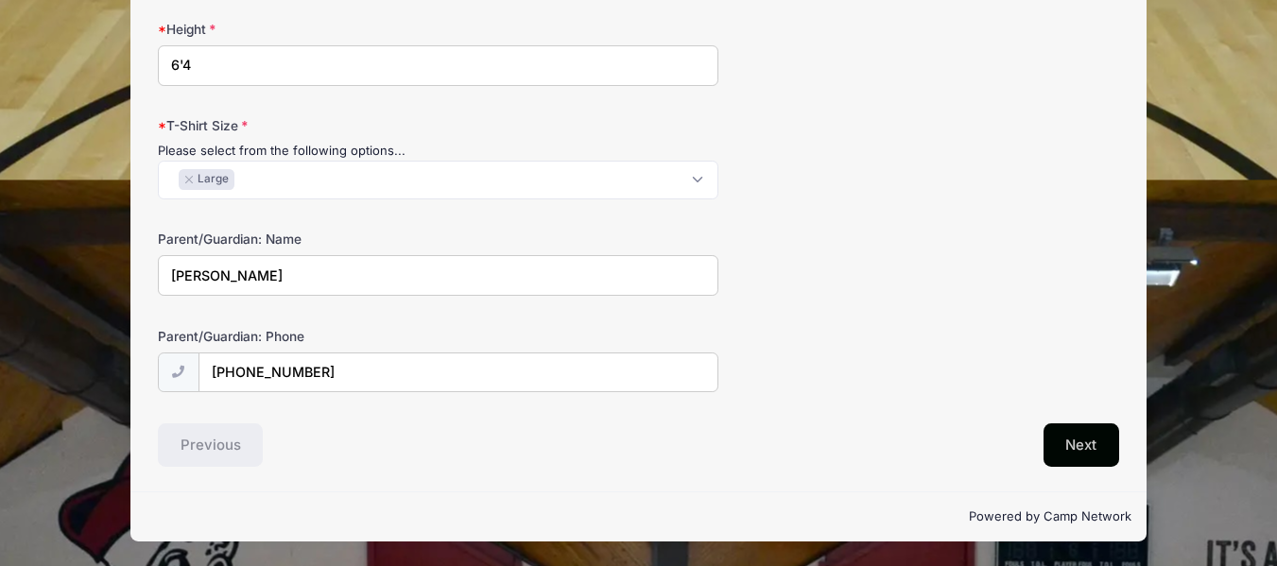
click at [1091, 457] on button "Next" at bounding box center [1081, 444] width 77 height 43
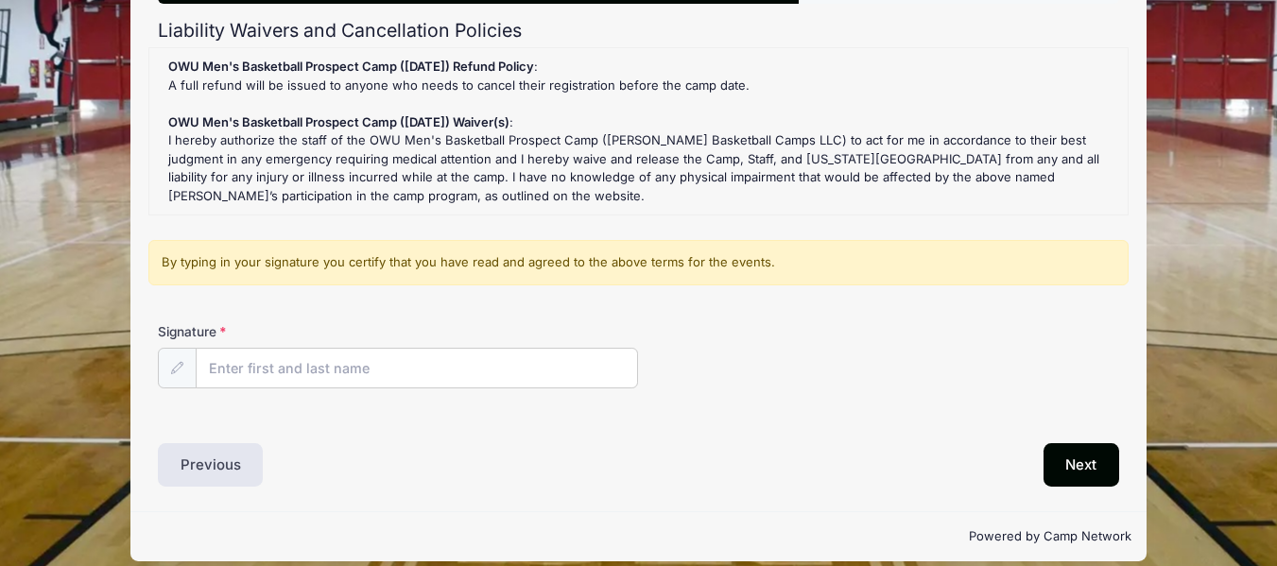
scroll to position [197, 0]
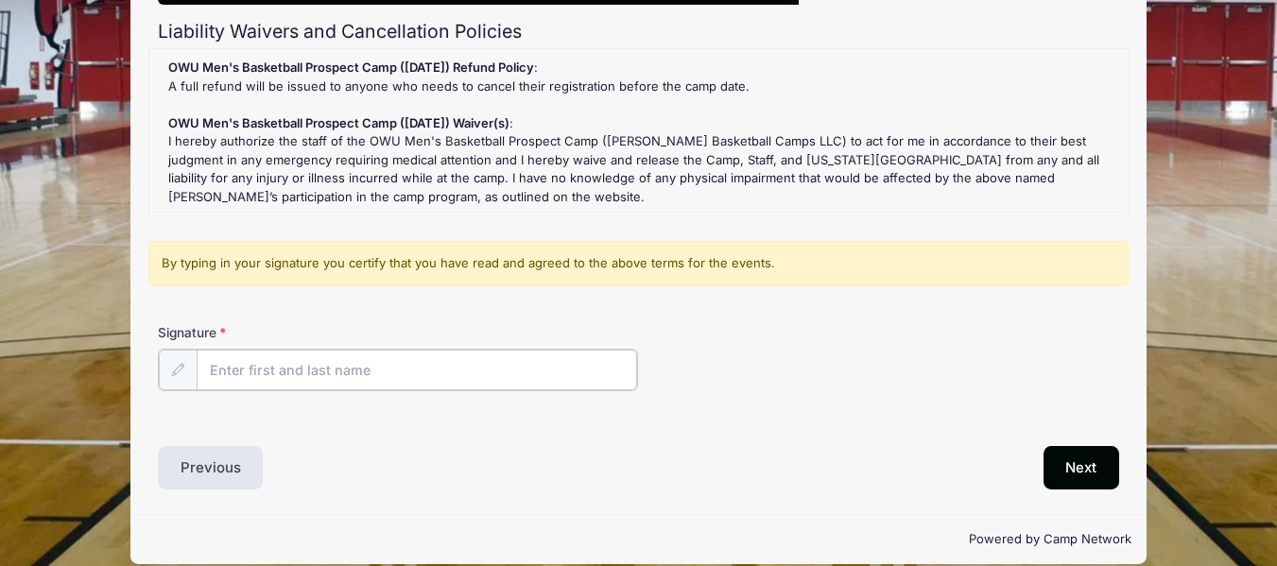
click at [458, 369] on input "Signature" at bounding box center [417, 370] width 441 height 41
type input "Katie Craig"
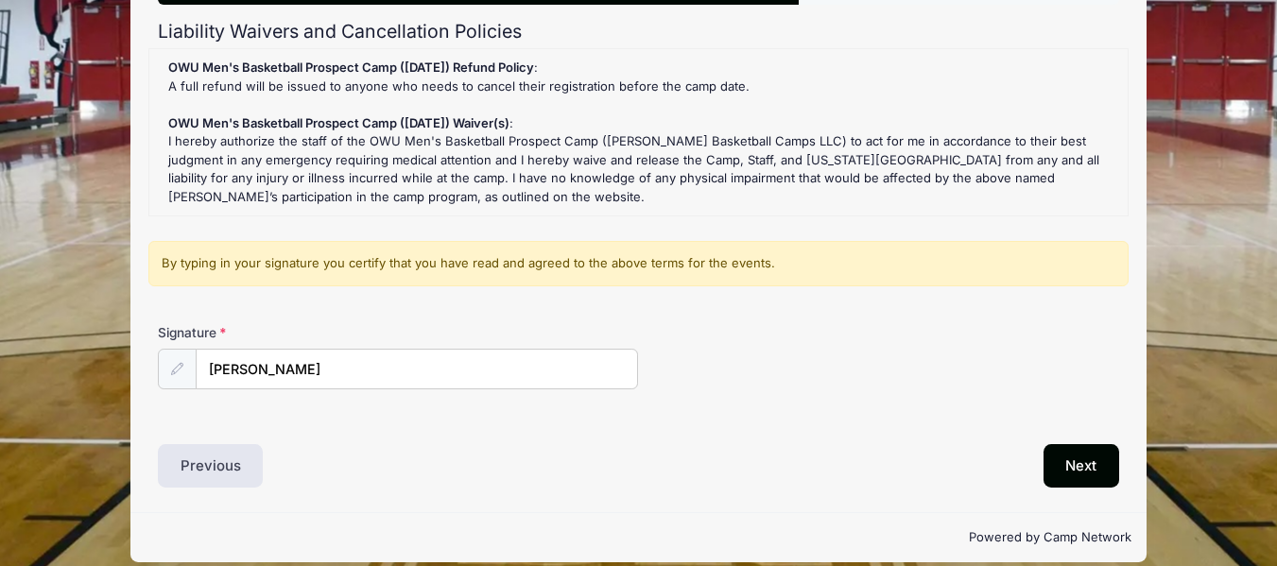
click at [177, 369] on icon at bounding box center [177, 369] width 12 height 12
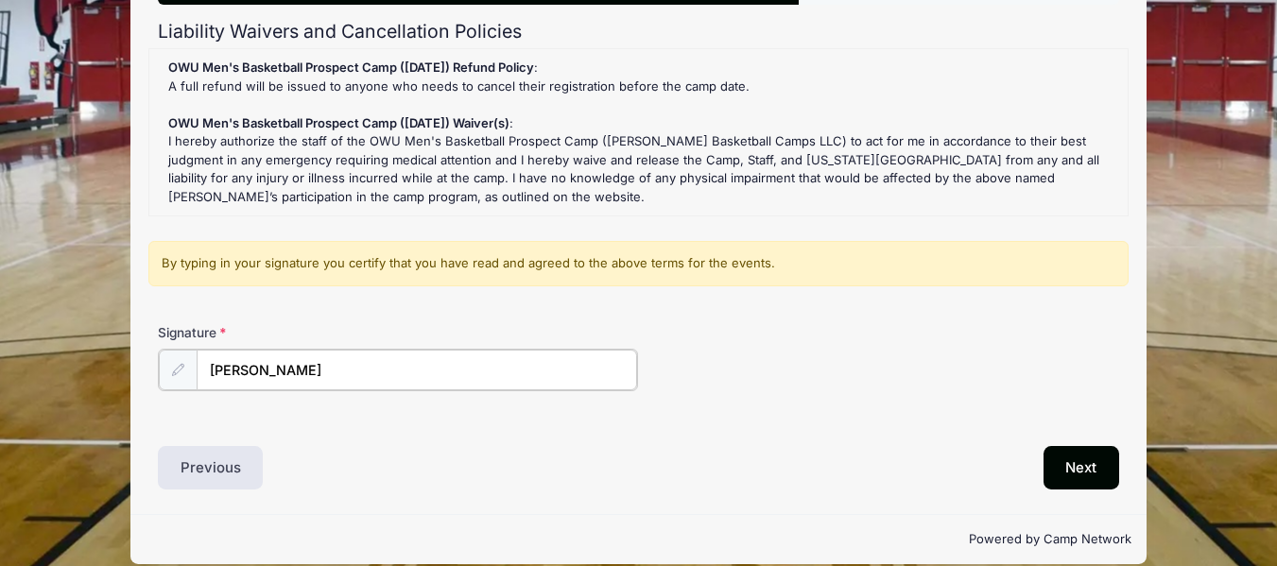
click at [428, 369] on input "Katie Craig" at bounding box center [417, 370] width 441 height 41
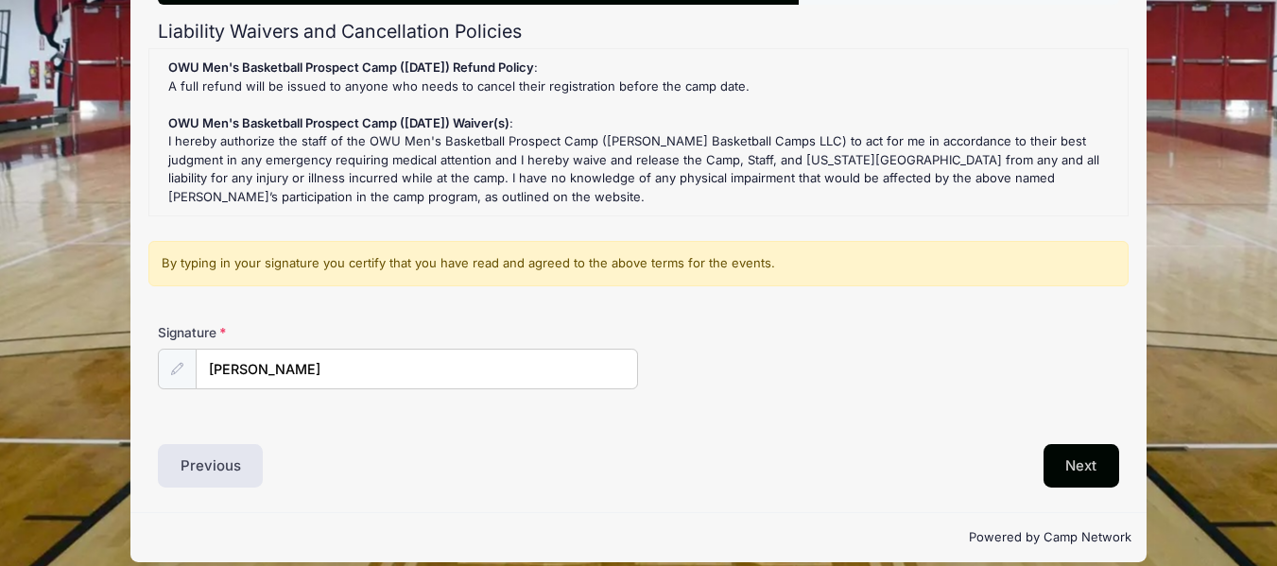
click at [1086, 471] on button "Next" at bounding box center [1081, 465] width 77 height 43
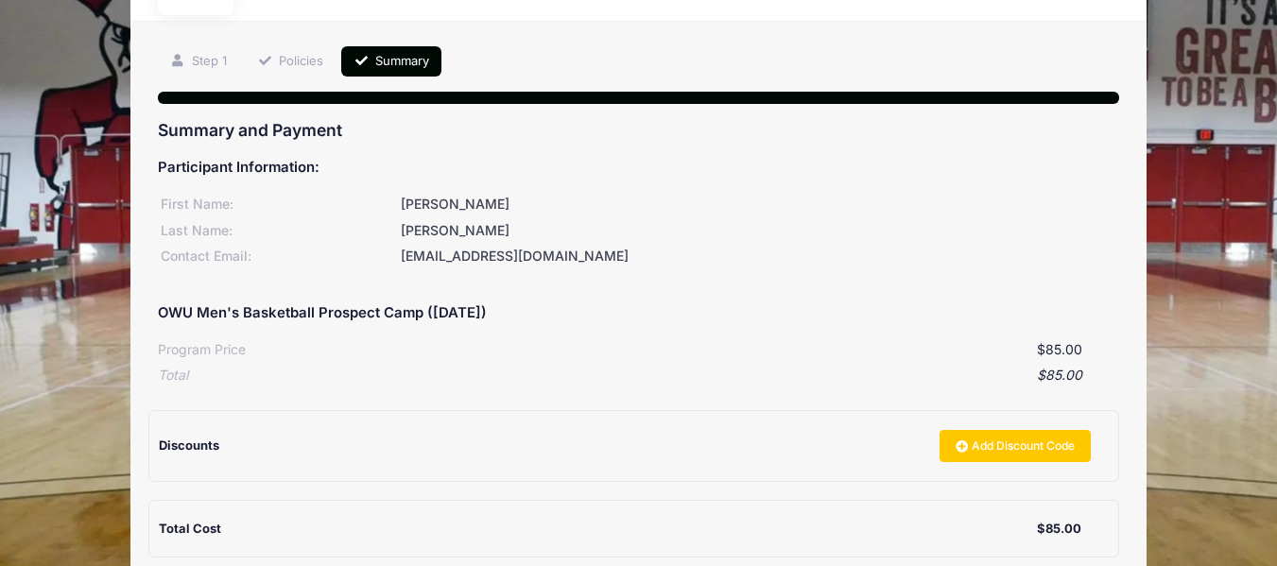
scroll to position [304, 0]
